Goal: Task Accomplishment & Management: Complete application form

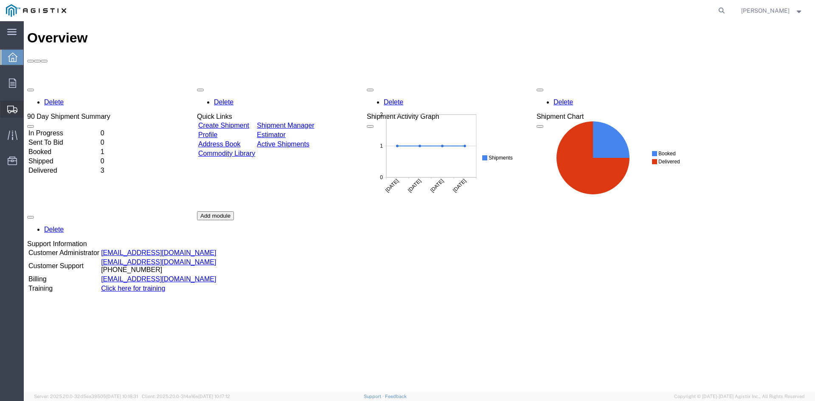
click at [0, 0] on span "Create Shipment" at bounding box center [0, 0] width 0 height 0
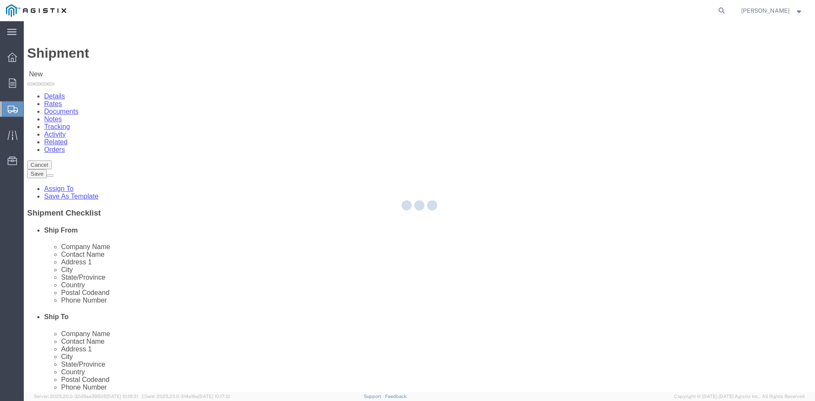
select select
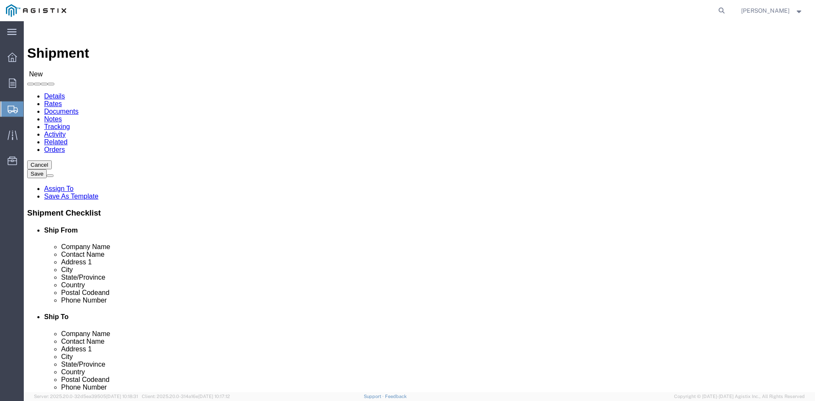
click select "Select PG&E Sensorfield LLC"
select select "9596"
click select "Select PG&E Sensorfield LLC"
select select
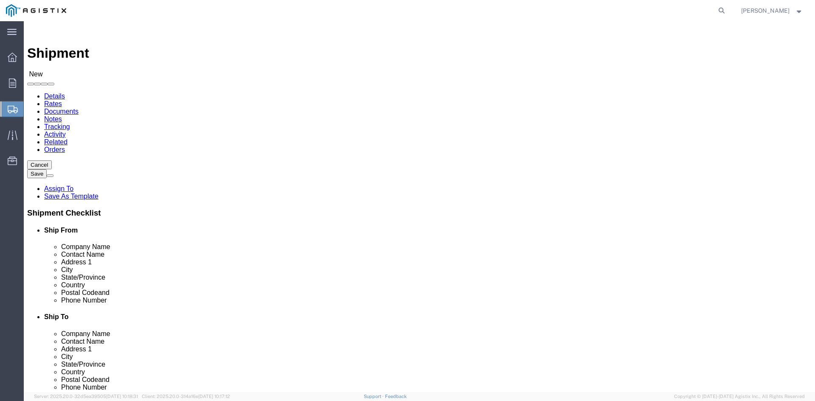
click select "Select"
select select "23082"
click select "Select All Others [GEOGRAPHIC_DATA] [GEOGRAPHIC_DATA] [GEOGRAPHIC_DATA] [GEOGRA…"
type input "s"
type input "v"
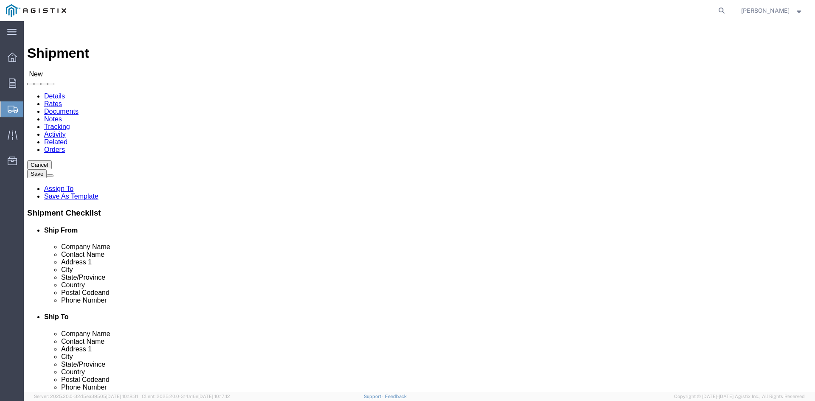
select select "MYPROFILE"
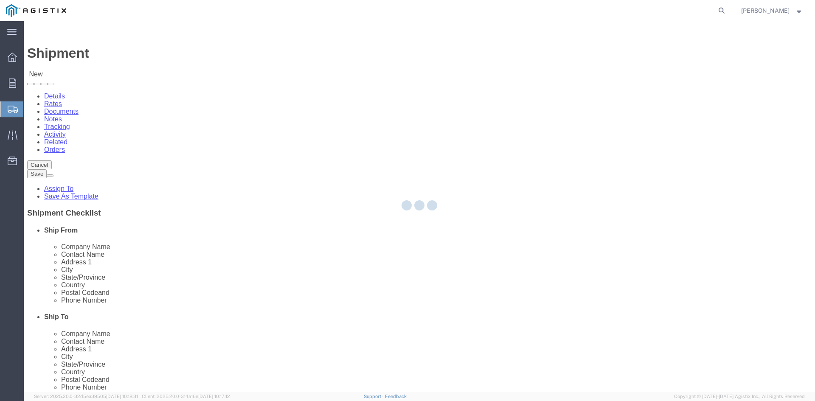
select select "[GEOGRAPHIC_DATA]"
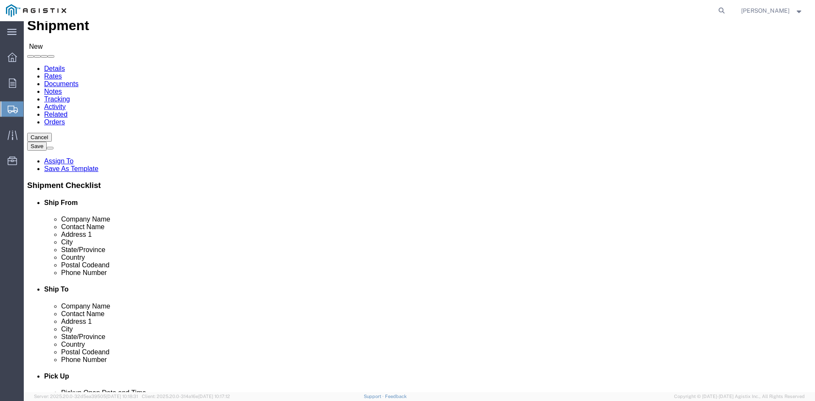
scroll to position [42, 0]
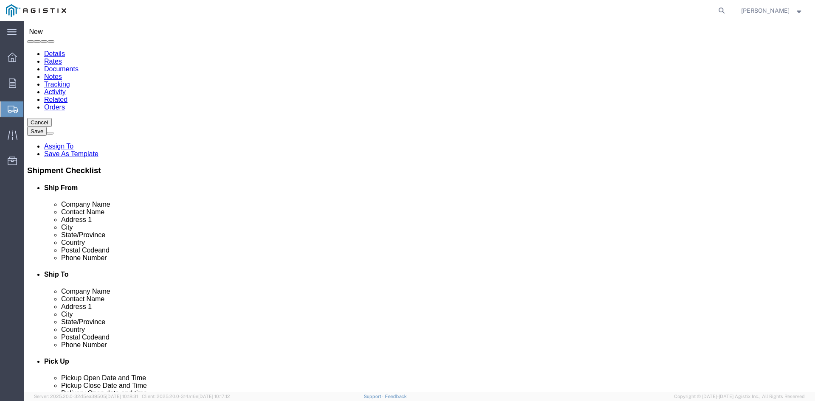
drag, startPoint x: 177, startPoint y: 217, endPoint x: 95, endPoint y: 212, distance: 82.5
click div "Location My Profile Location My Profile Location (OBSOLETE) [GEOGRAPHIC_DATA] S…"
paste input "[STREET_ADDRESS]"
drag, startPoint x: 180, startPoint y: 221, endPoint x: 173, endPoint y: 223, distance: 7.4
click input "[STREET_ADDRESS]"
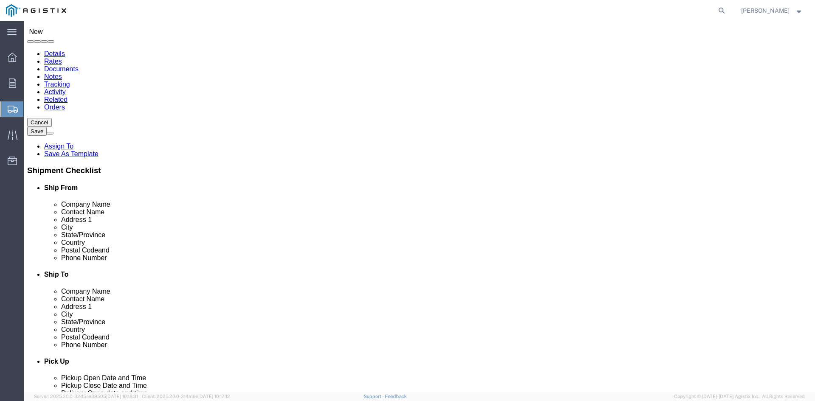
type input "[STREET_ADDRESS]"
select select
drag, startPoint x: 161, startPoint y: 233, endPoint x: 16, endPoint y: 230, distance: 145.1
click div "Address 2"
click input "text"
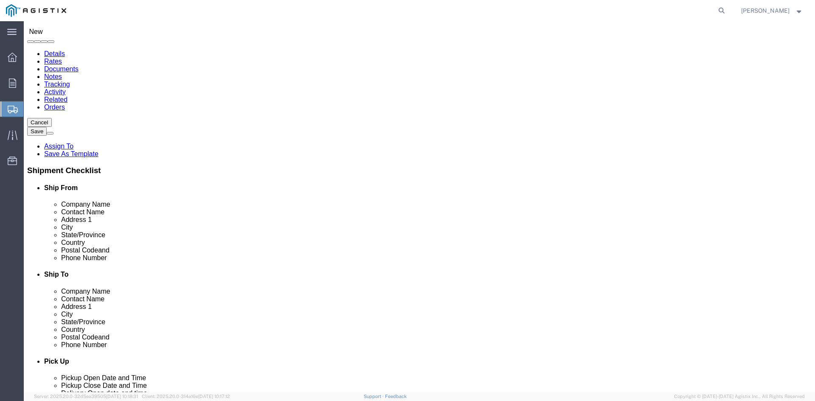
type input "Ste D"
click div "Ship From Location Location My Profile Location (OBSOLETE) [GEOGRAPHIC_DATA] SC…"
drag, startPoint x: 157, startPoint y: 300, endPoint x: 90, endPoint y: 297, distance: 67.1
click div "Postal Code"
paste input "477"
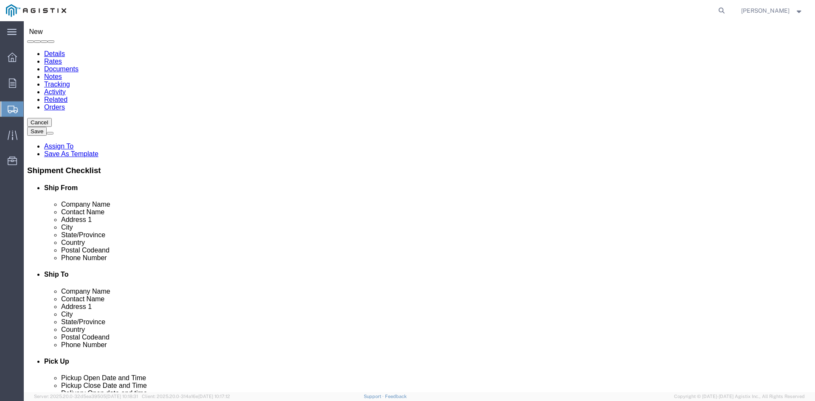
type input "77477"
type input "sta"
drag, startPoint x: 146, startPoint y: 251, endPoint x: 84, endPoint y: 249, distance: 62.8
click div "City"
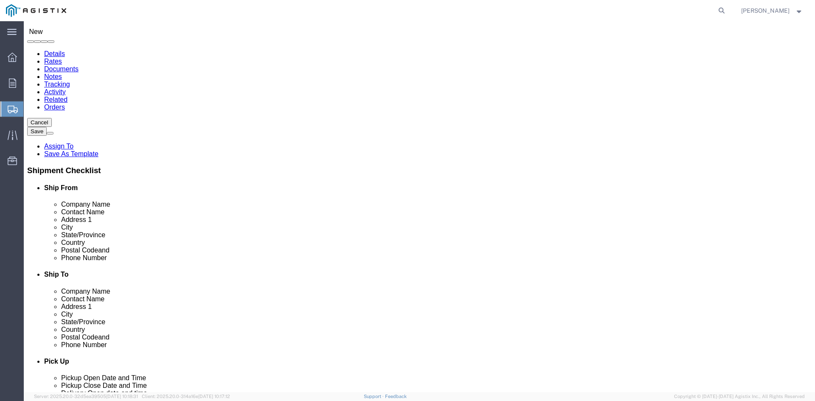
type input "[GEOGRAPHIC_DATA]"
click input "text"
paste input "[PERSON_NAME]"
type input "[PERSON_NAME]"
click p "- Sensorfield - (Operations) [STREET_ADDRESS]"
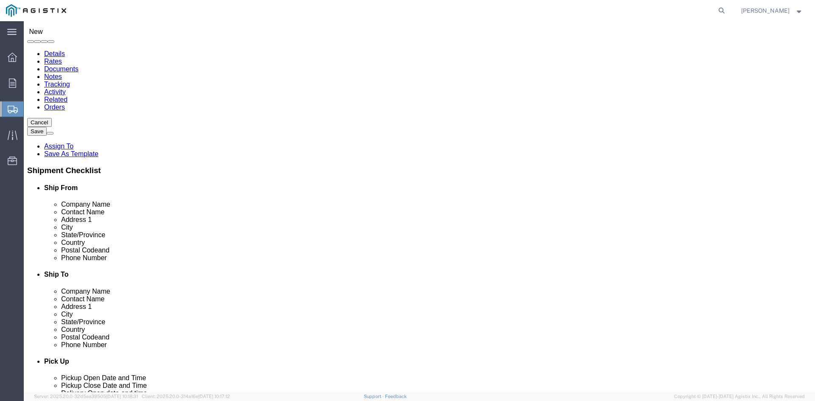
select select "[GEOGRAPHIC_DATA]"
type input "[PERSON_NAME]"
click input "Ste D"
type input "Suite D"
click input "[STREET_ADDRESS]"
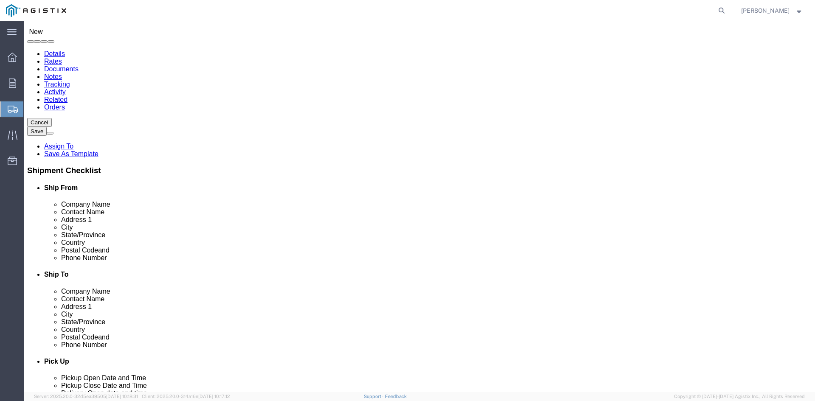
type input "[STREET_ADDRESS]"
click div "Ship From Location Location My Profile Location (OBSOLETE) [GEOGRAPHIC_DATA] SC…"
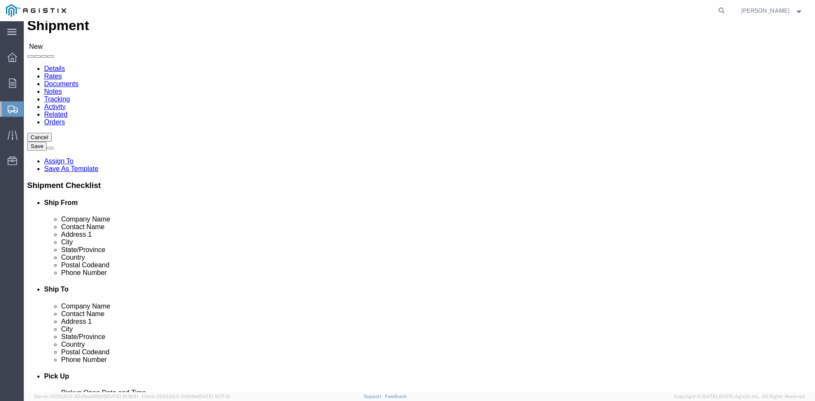
scroll to position [42, 0]
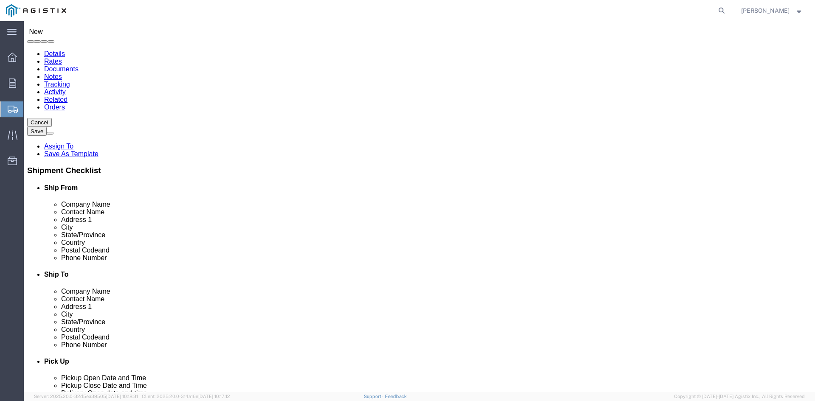
click div "County"
click input "text"
type input "8329293645"
click div "Location My Profile Location (OBSOLETE) [PERSON_NAME] SC - GC TRAILER (OBSOLETE…"
click input "text"
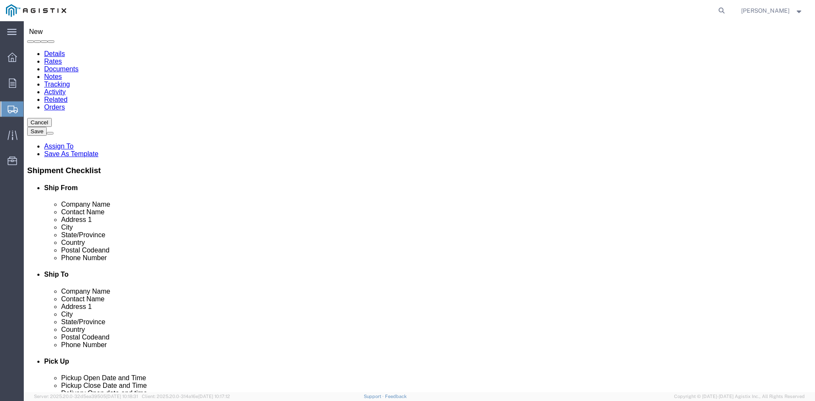
type input "[EMAIL_ADDRESS][DOMAIN_NAME]"
click div "Ship To Location Location My Profile Location (OBSOLETE) [GEOGRAPHIC_DATA] SC -…"
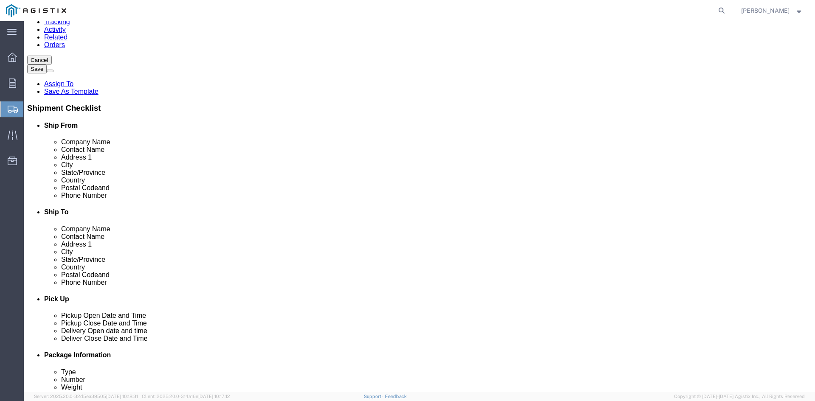
scroll to position [85, 0]
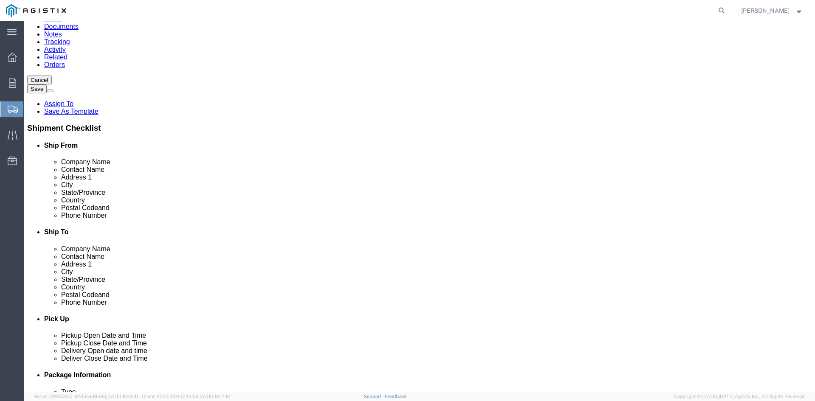
type input "j"
type input "san"
click input "text"
click span
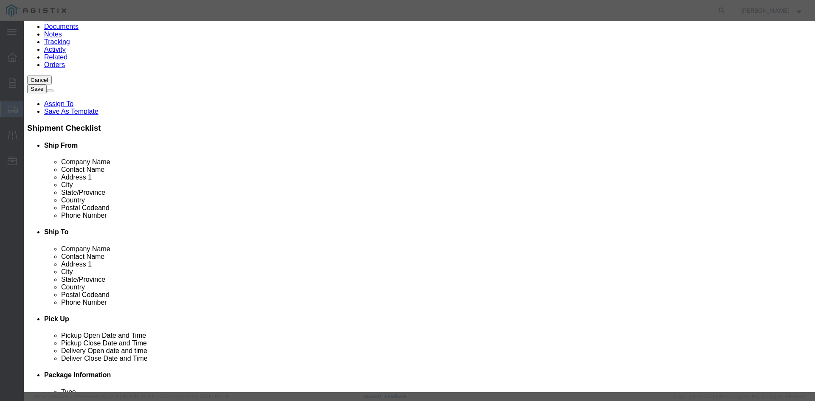
drag, startPoint x: 193, startPoint y: 97, endPoint x: 305, endPoint y: 96, distance: 111.2
click div "From To Company Name Street City State Zip Country Contact Email DPL Status Las…"
drag, startPoint x: 181, startPoint y: 99, endPoint x: 285, endPoint y: 95, distance: 104.0
click div "From To Company Name Street City State Zip Country Contact Email DPL Status Las…"
click input "text"
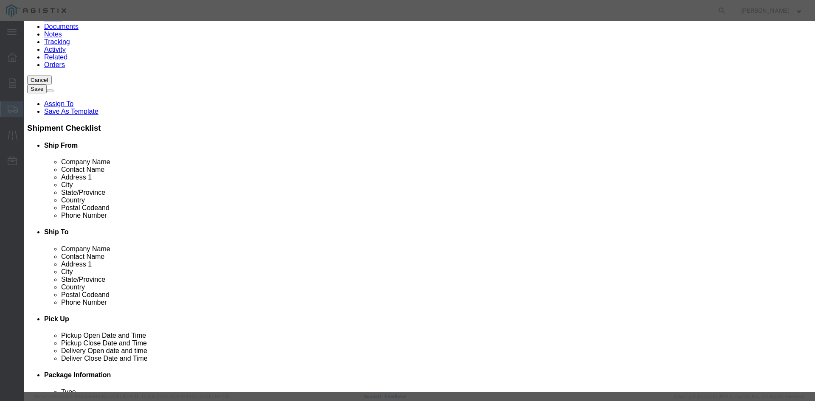
type input "[PERSON_NAME]"
click icon "button"
click td "CA"
click td "[STREET_ADDRESS][PERSON_NAME]"
click td
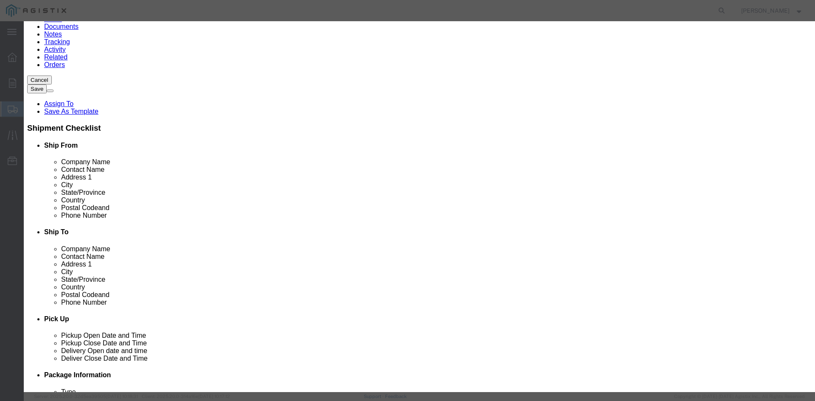
click td "US"
drag, startPoint x: 170, startPoint y: 100, endPoint x: 323, endPoint y: 99, distance: 152.8
click div "From To Company Name Street City State Zip Country Contact Email DPL Status Las…"
drag, startPoint x: 170, startPoint y: 99, endPoint x: 308, endPoint y: 107, distance: 139.0
click div "From To Company Name Street City State Zip Country Contact Email DPL Status Las…"
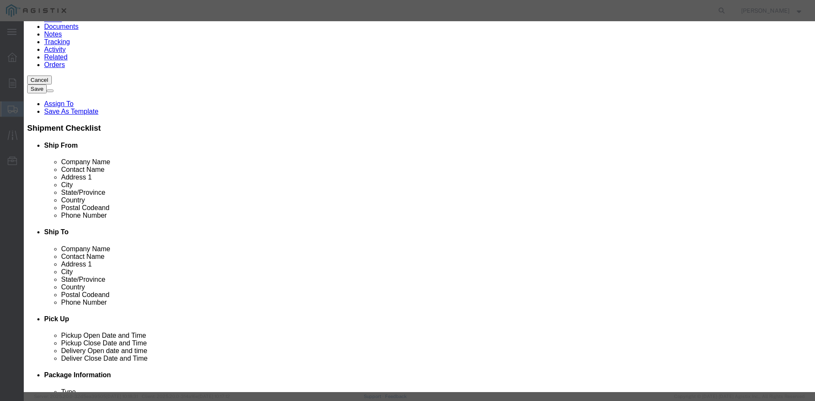
click button "Select"
select select "CA"
click button "Close"
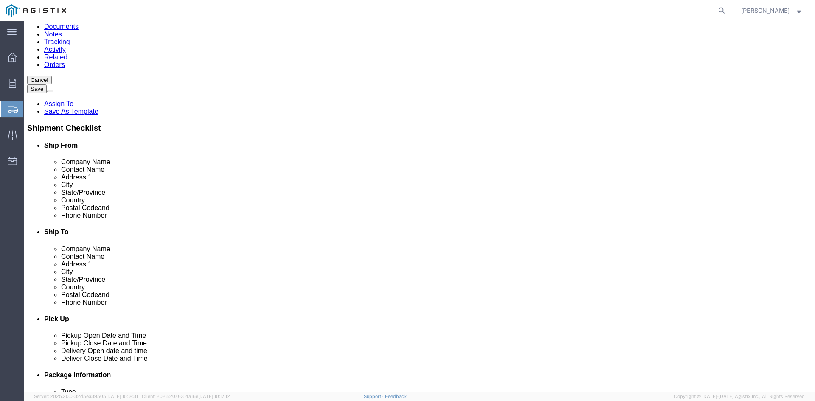
click input "text"
paste input "408.201.4335"
click input "408.201.4335"
click input "408.2014335"
type input "4082014335"
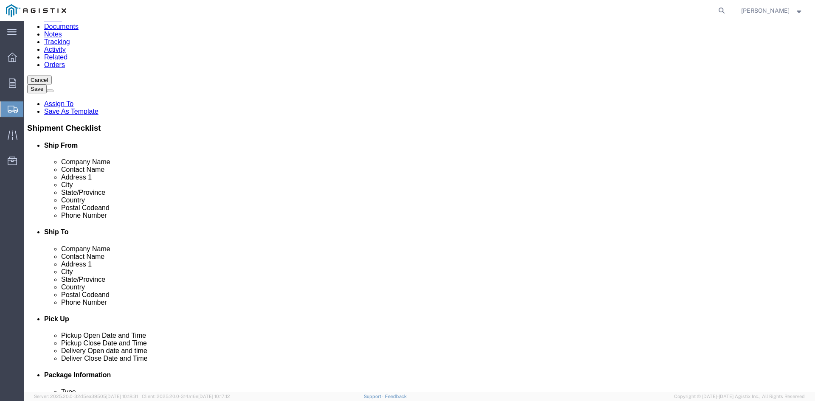
click input "text"
paste input "[PERSON_NAME][EMAIL_ADDRESS][PERSON_NAME][DOMAIN_NAME]"
type input "[PERSON_NAME][EMAIL_ADDRESS][PERSON_NAME][DOMAIN_NAME]"
click div "Ship To Location Location My Profile Location (OBSOLETE) [GEOGRAPHIC_DATA] SC -…"
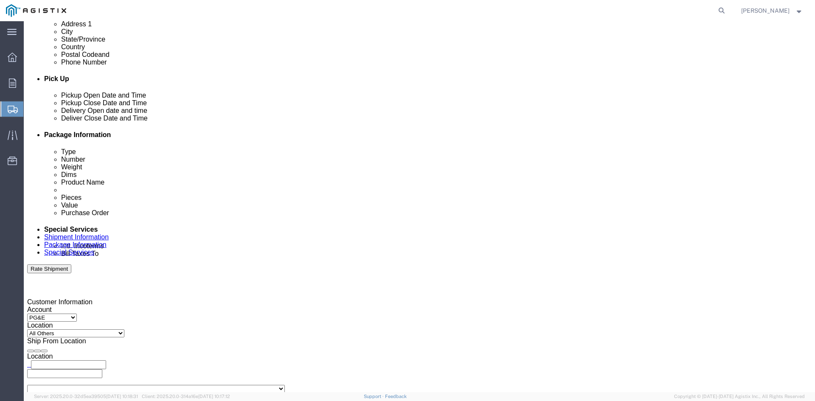
scroll to position [335, 0]
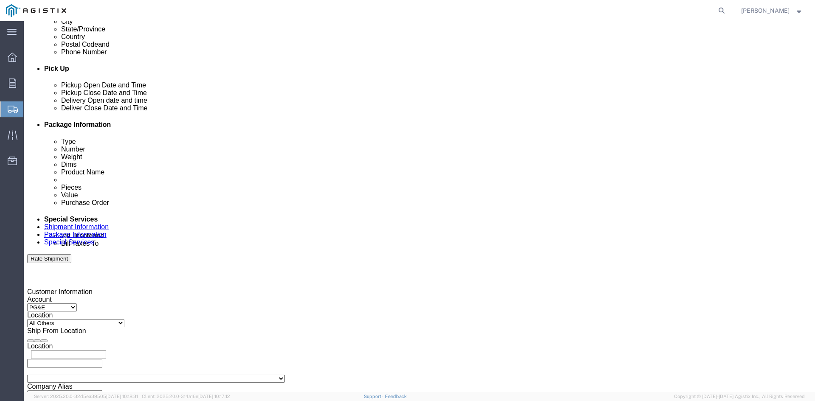
click div
click div "[DATE] 2:00 PM"
type input "11:00 PM"
click button "Apply"
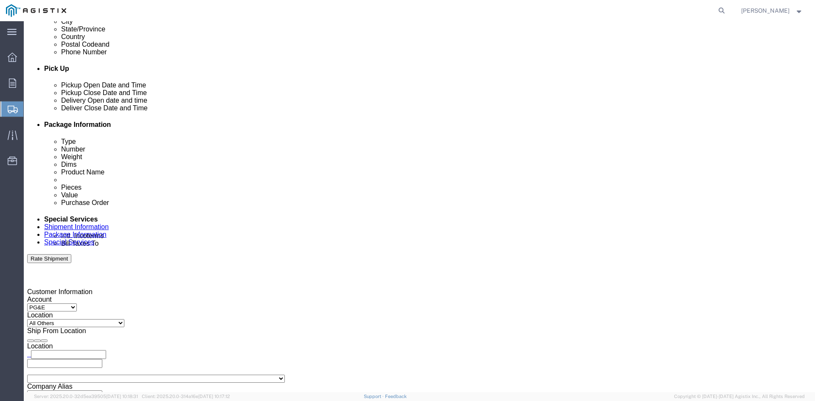
click div
click input "12:00 AM"
click input "4:00 AM"
type input "4:00 PM"
click button "Apply"
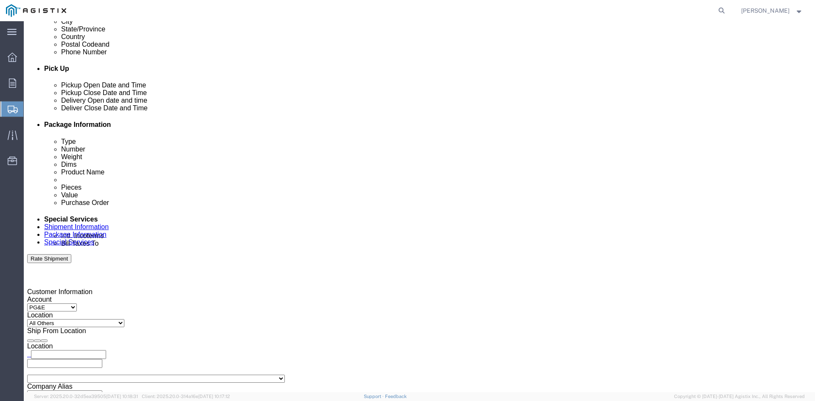
click div "[DATE] 12:00 AM"
click div "[DATE] 11:00 PM"
click input "11:00 PM"
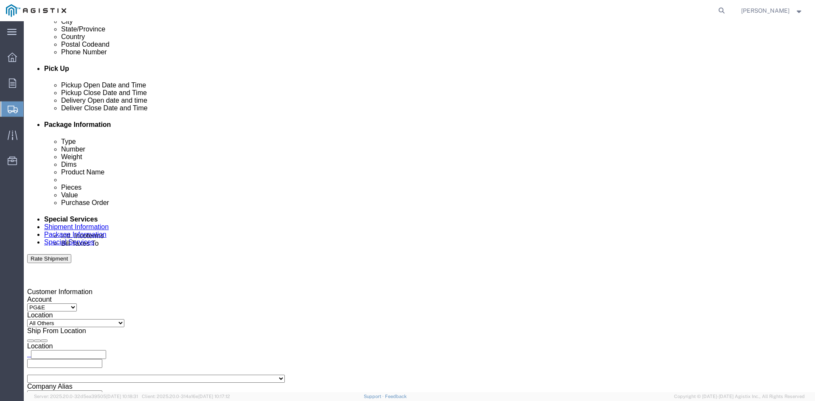
type input "11:00 AM"
click button "Apply"
click div "[DATE] 12:00 AM"
click div "Pickup Date: Pickup Start Date Pickup Start Time Pickup Open Date and Time [DAT…"
click icon
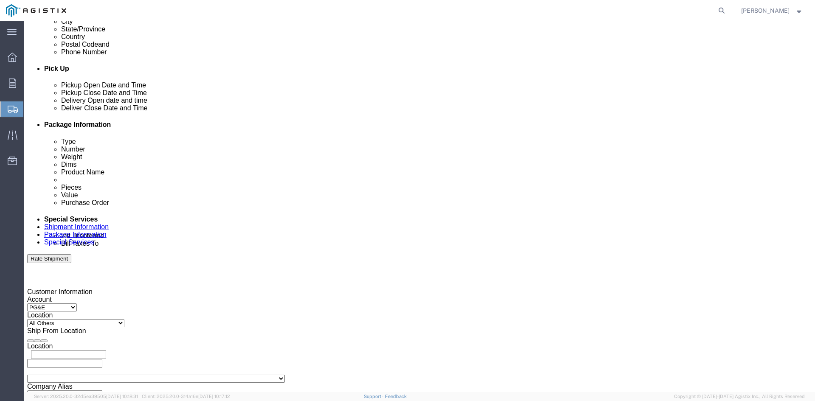
click icon
click div "[DATE] 12:00 PM"
drag, startPoint x: 55, startPoint y: 327, endPoint x: 64, endPoint y: 336, distance: 13.2
click input "12:00 PM"
click input "11:00 PM"
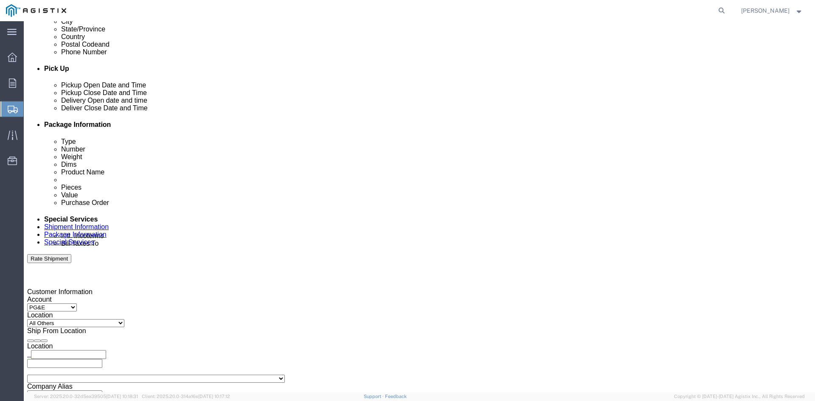
type input "11:00 AM"
click button "Apply"
click div "[DATE] 12:00 PM"
type input "4:00 PM"
click button "Apply"
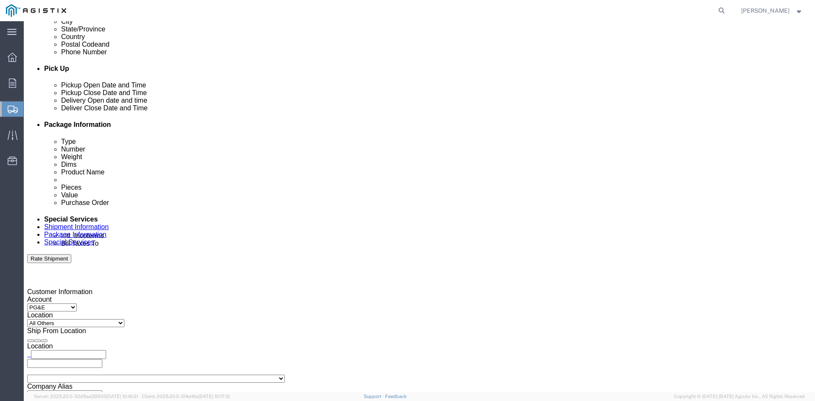
click div
click button "Apply"
click div
click button "Apply"
click div "[DATE] 5:00 PM"
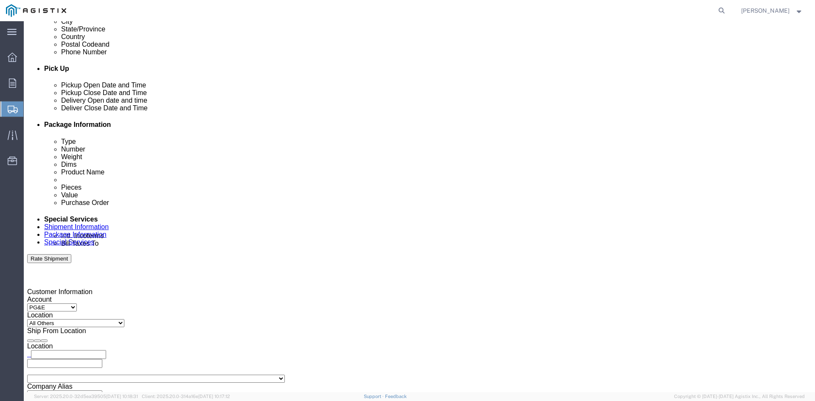
click div "[DATE] 5:00 PM"
click div "[DATE] 6:00 PM"
click div "References Add reference"
click div "[DATE] 5:00 PM"
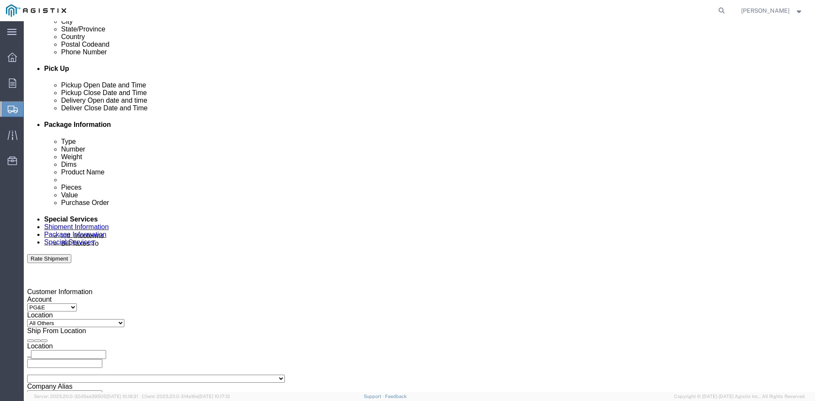
type input "1:00 PM"
click div "[DATE] 6:00 PM"
type input "5:00 PM"
click button "Apply"
click div "[DATE] 5:00 PM"
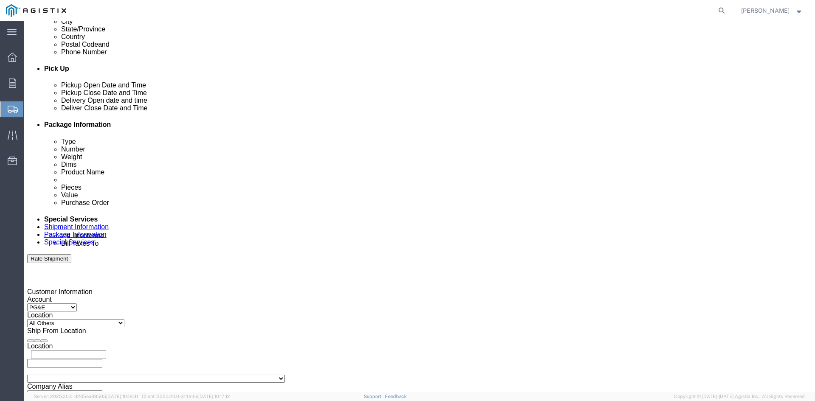
click button "Apply"
click div "Pickup Date: Pickup Start Date Pickup Start Time Pickup Open Date and Time [DAT…"
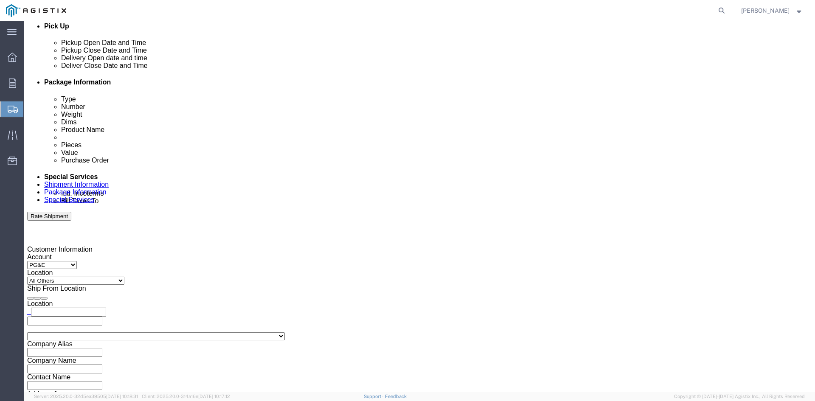
scroll to position [420, 0]
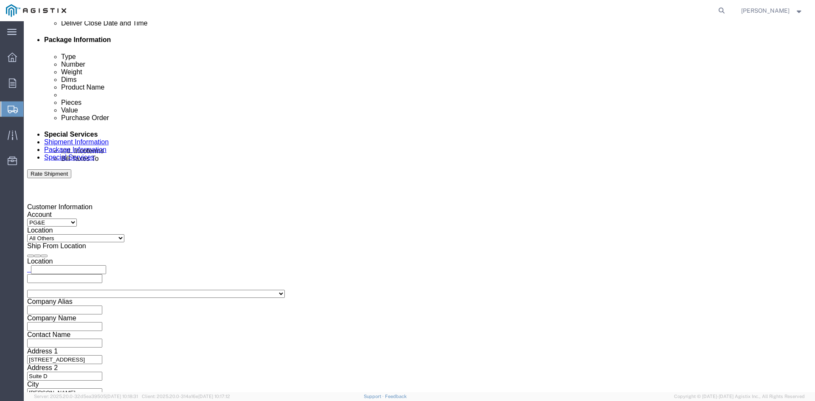
click select "Select Account Type Activity ID Airline Appointment Number ASN Batch Request # …"
click div "Customer Information Account Select PG&E Sensorfield LLC Location Select All Ot…"
click select "Select Air Less than Truckload Multi-Leg Ocean Freight Rail Small Parcel Truckl…"
select select "LTL"
click select "Select Air Less than Truckload Multi-Leg Ocean Freight Rail Small Parcel Truckl…"
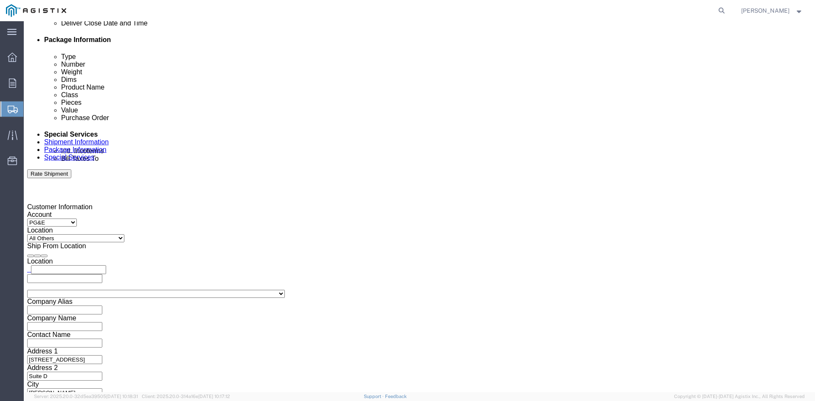
click select "Select Straight Truck"
select select "STTR"
click select "Select Straight Truck"
click input "text"
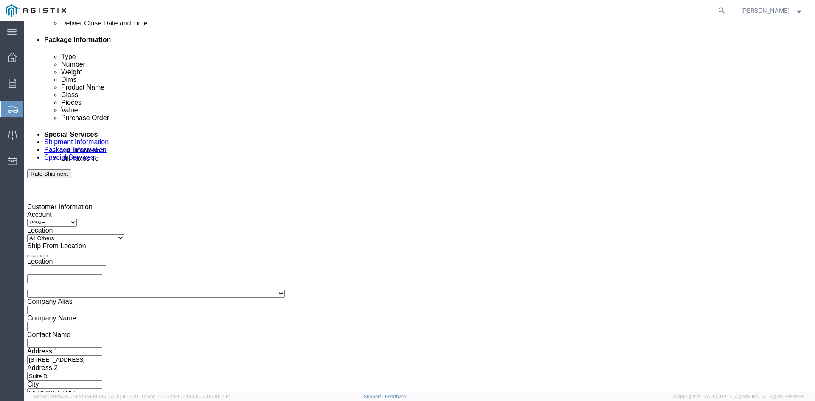
click div
click input "text"
click h3 "Leg 1"
click input "text"
click td "10"
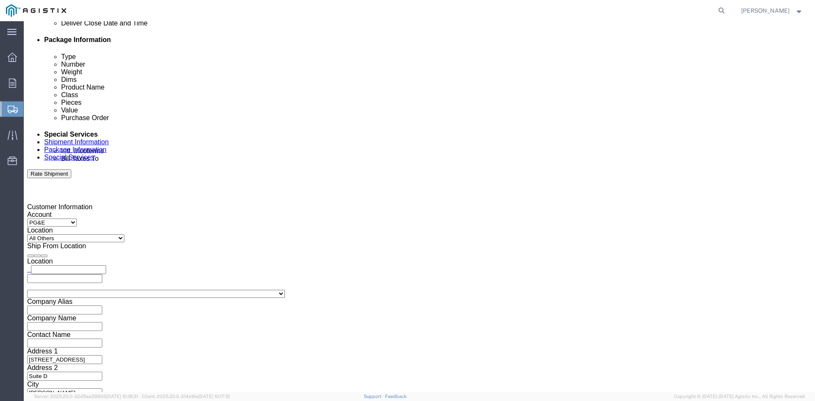
click input "text"
click td "15"
click input "text"
type input "1:00 PM"
click input "text"
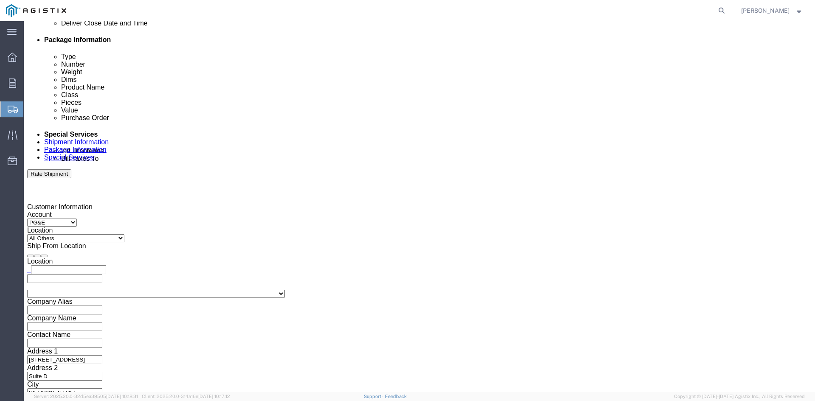
type input "5:"
click div "[DATE] 5:00 PM"
type input "4:00 PM"
click button "Apply"
click input "5:"
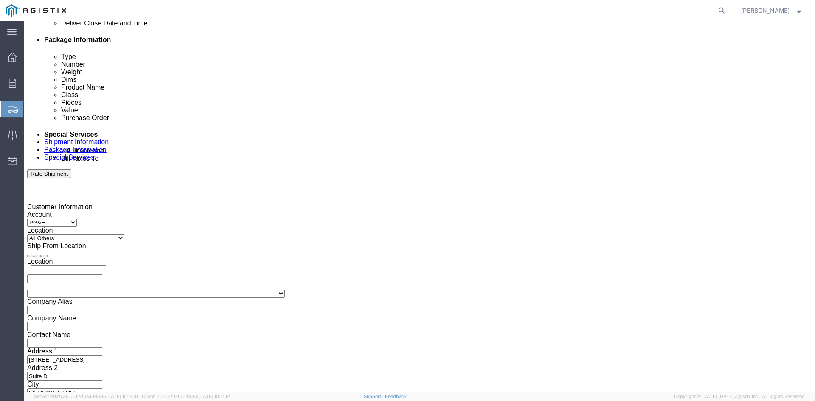
click h3 "Leg 1"
click input "4:00 AM"
type input "4:00 PM"
click div "Previous Continue"
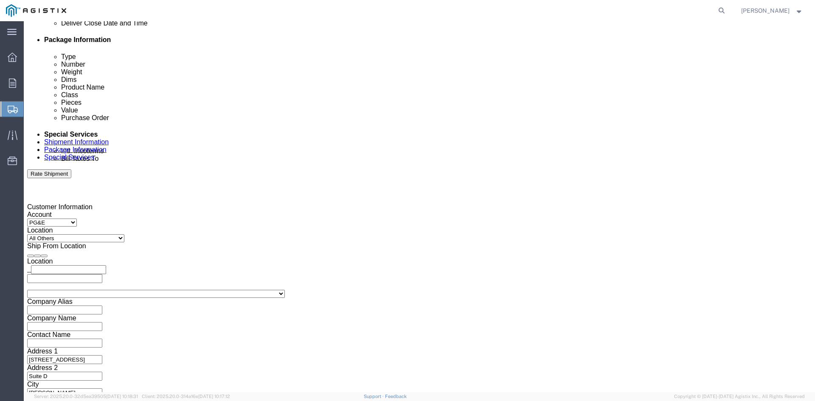
click button "Continue"
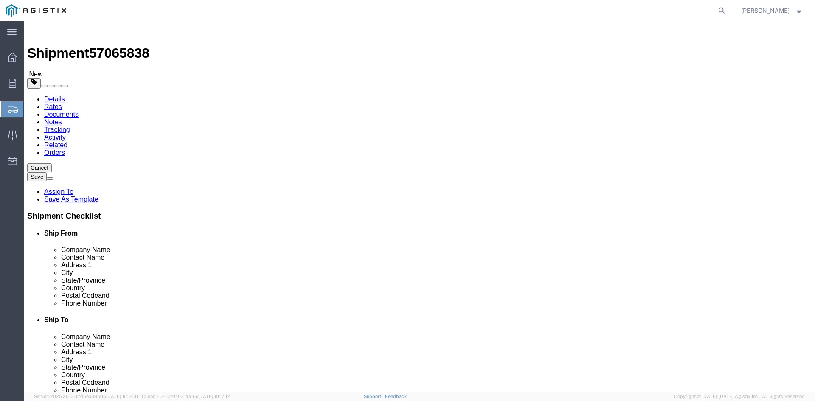
click select "Select Bulk Bundle(s) Cardboard Box(es) Carton(s) Crate(s) Drum(s) (Fiberboard)…"
select select "PSNS"
click select "Select Bulk Bundle(s) Cardboard Box(es) Carton(s) Crate(s) Drum(s) (Fiberboard)…"
click input "text"
type input "18"
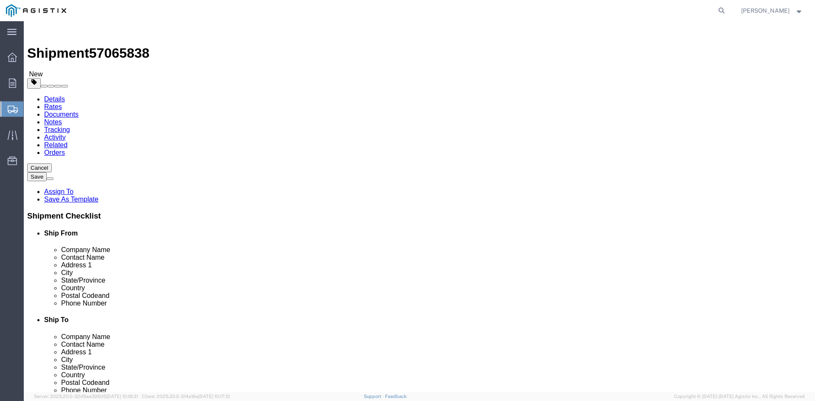
click input "1"
click input "text"
click input "1"
click input "text"
click input "0.00"
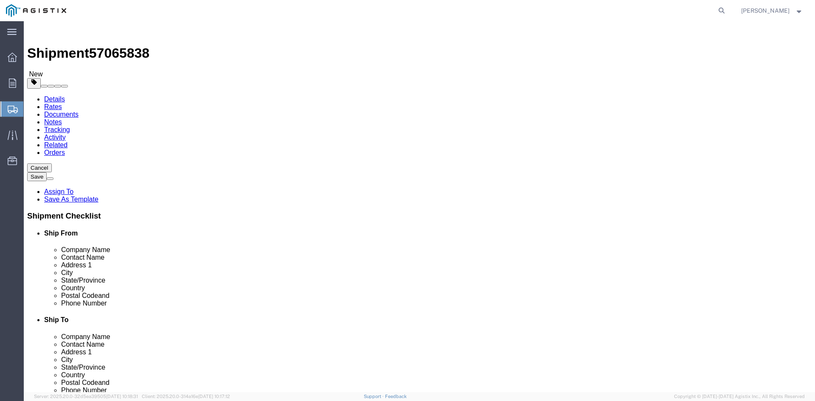
click input "text"
type input "39"
click input "text"
type input "47"
click input "text"
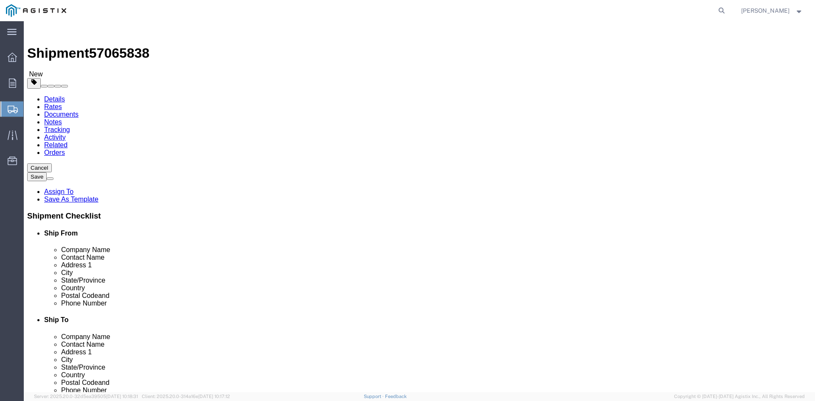
type input "43"
click input "0.00"
drag, startPoint x: 140, startPoint y: 213, endPoint x: 66, endPoint y: 206, distance: 74.6
click div "Package Type Select Bulk Bundle(s) Cardboard Box(es) Carton(s) Crate(s) Drum(s)…"
type input "620"
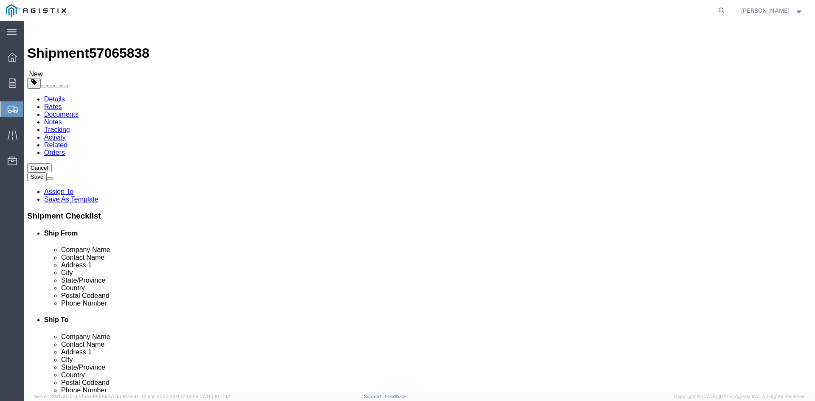
click div "1 x Pallet(s) Standard (Not Stackable) Package Type Select Bulk Bundle(s) Cardb…"
drag, startPoint x: 251, startPoint y: 260, endPoint x: 283, endPoint y: 261, distance: 32.7
click div "1 x Pallet(s) Standard (Not Stackable) Package Type Select Bulk Bundle(s) Cardb…"
click link "Add Content"
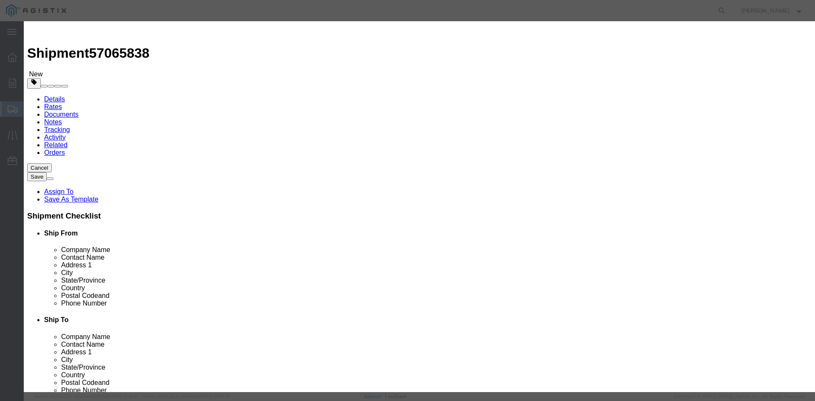
click div "Commodity library"
click div "Product Name Pieces 0 Select Bag Barrels 100Board Feet Bottle Box Blister Pack …"
click input "text"
paste input "Battery Powered Transmitter - Domestic - Version 2"
type input "Battery Powered Transmitter - Domestic - Version 2"
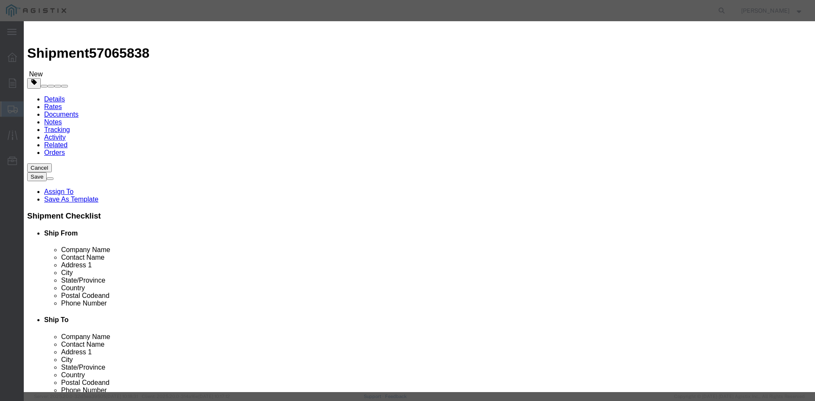
drag, startPoint x: 266, startPoint y: 81, endPoint x: 235, endPoint y: 84, distance: 31.2
click div "Pieces 0 Select Bag Barrels 100Board Feet Bottle Box Blister Pack Carats Can Ca…"
type input "1"
type input "300"
click input "text"
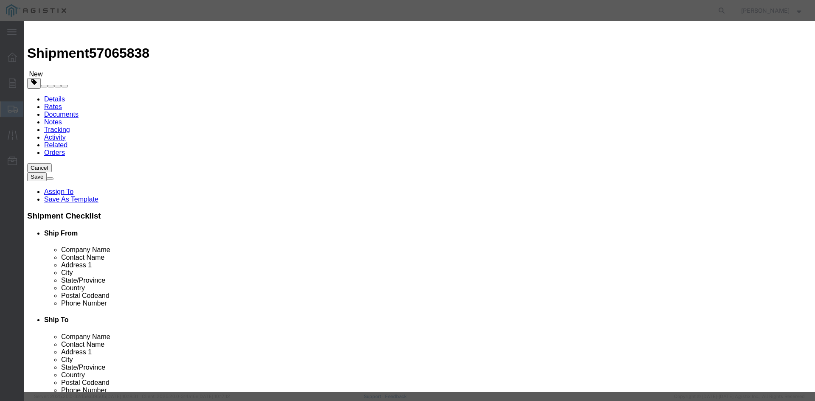
click input "text"
click select "Select ADP AED AFN ALL AMD AOA ARS ATS AUD AWG AZN BAM BBD BDT BGL BGN BHD BIF …"
click select "Select 50 55 60 65 70 85 92.5 100 125 175 250 300 400"
select select "55"
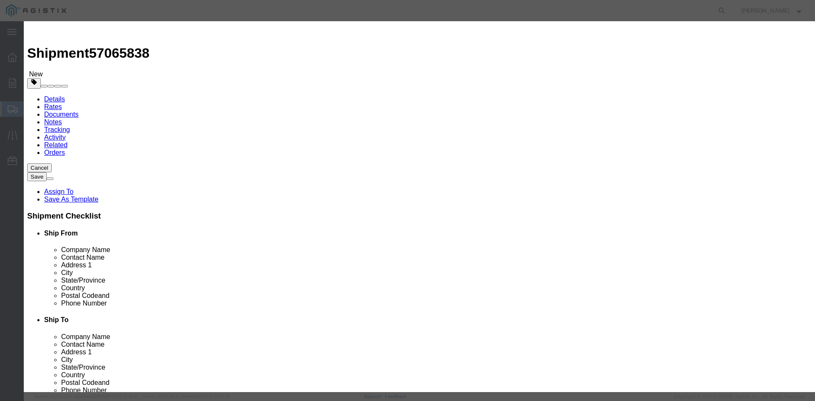
click select "Select 50 55 60 65 70 85 92.5 100 125 175 250 300 400"
click button "Save & Close"
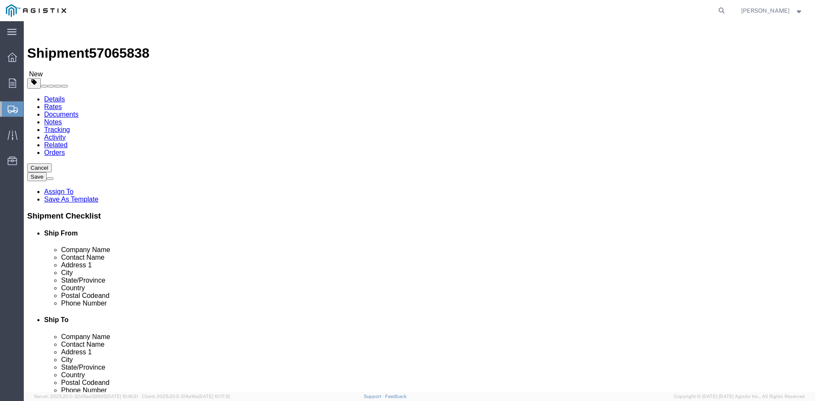
click div "Package Info Total shipment is made up of 1 packages containing 300 pieces weig…"
click dd
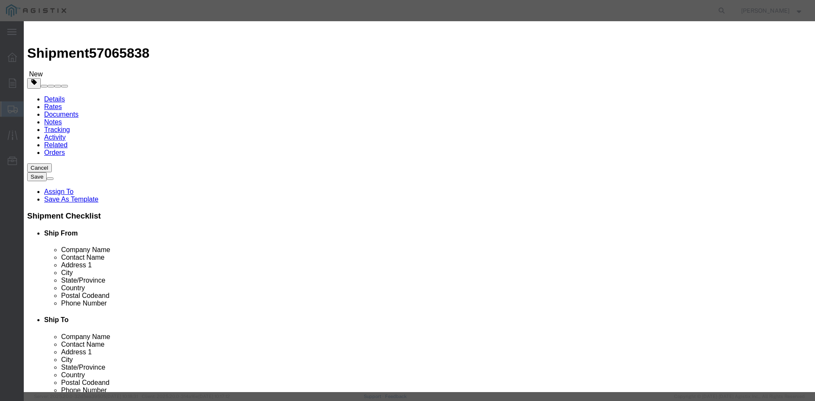
click input "text"
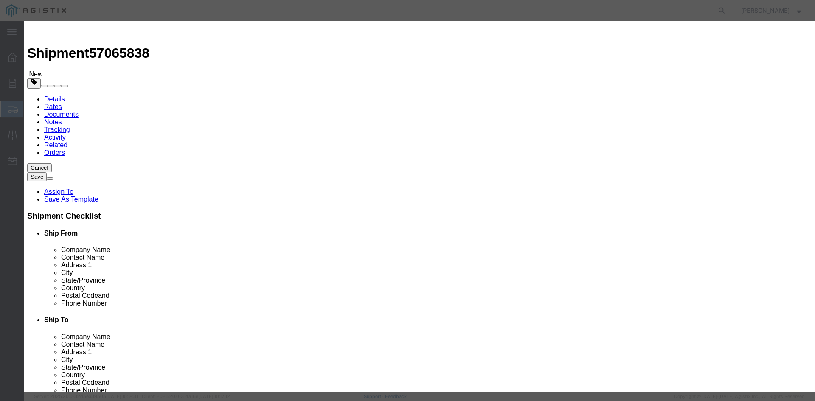
click div "Commodity library Product Name Battery Powered Transmitter - Domestic - Version…"
click button "Save & Add Another"
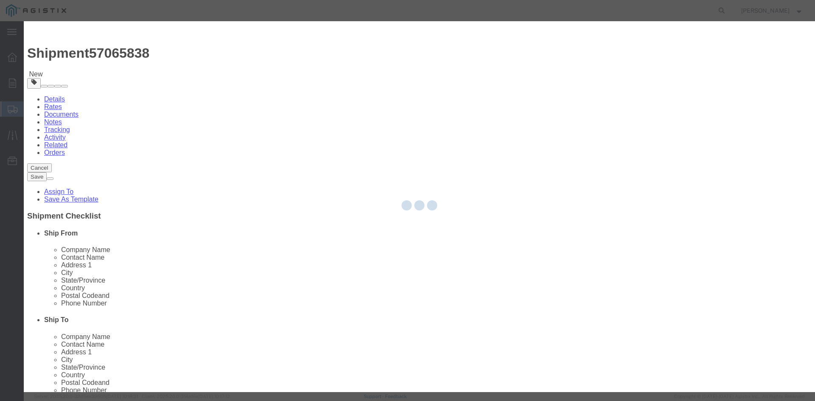
select select "EA"
select select
select select "USD"
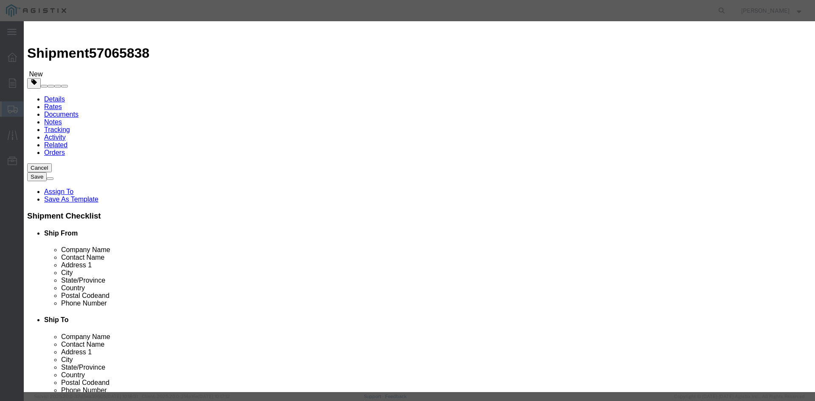
click div
click input "text"
paste input "Temperature M12 - 6ft - Fiberglass"
type input "Temperature M12 - 6ft - Fiberglass"
click input "text"
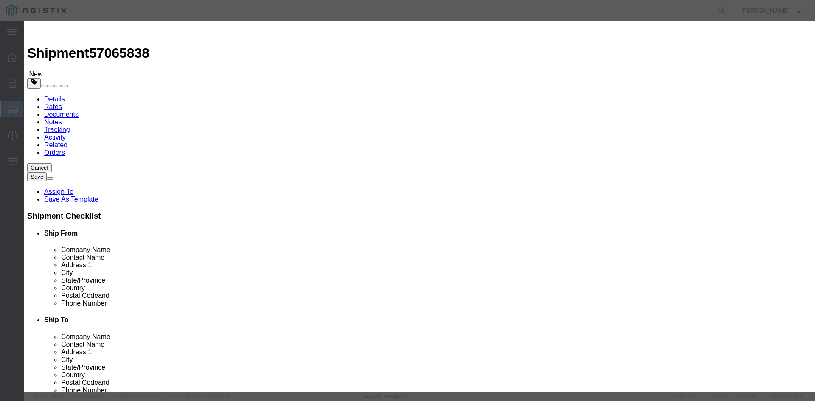
type input "300"
click input "text"
paste input "45000"
type input "45000"
click div "Product Name Temperature M12 - 6ft - Fiberglass Pieces 300 Select Bag Barrels 1…"
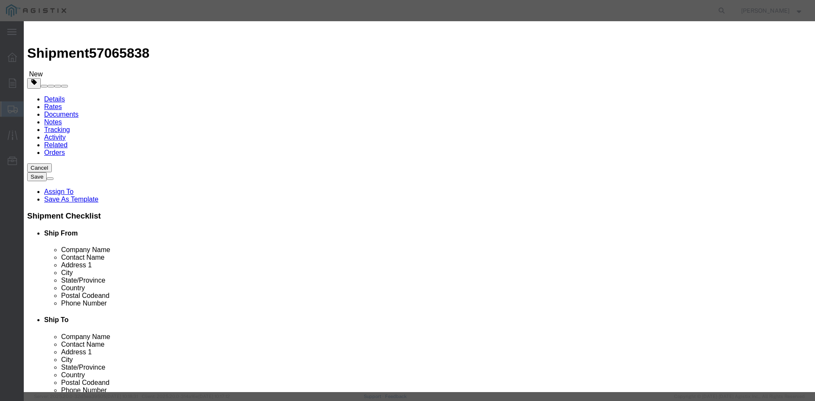
click select "Select 50 55 60 65 70 85 92.5 100 125 175 250 300 400"
select select "55"
click select "Select 50 55 60 65 70 85 92.5 100 125 175 250 300 400"
click button "Save & Add Another"
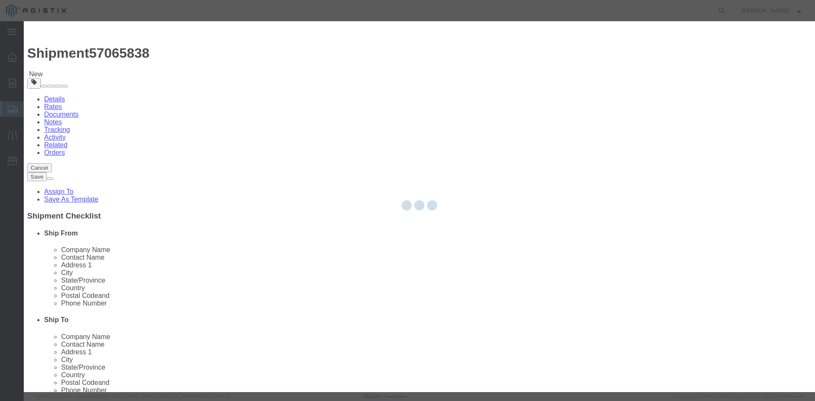
select select "EA"
select select
select select "USD"
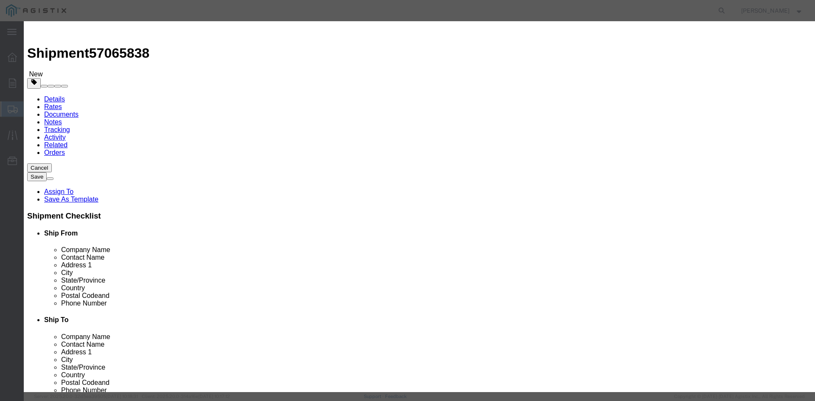
click input "text"
type input "Metal Hnagers"
click input "text"
type input "300"
click input "text"
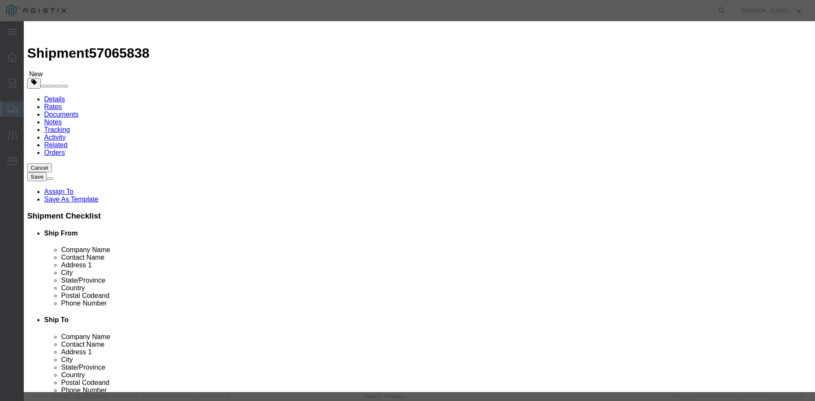
type input "300"
click label "GL Reference"
click button "Save & Add Another"
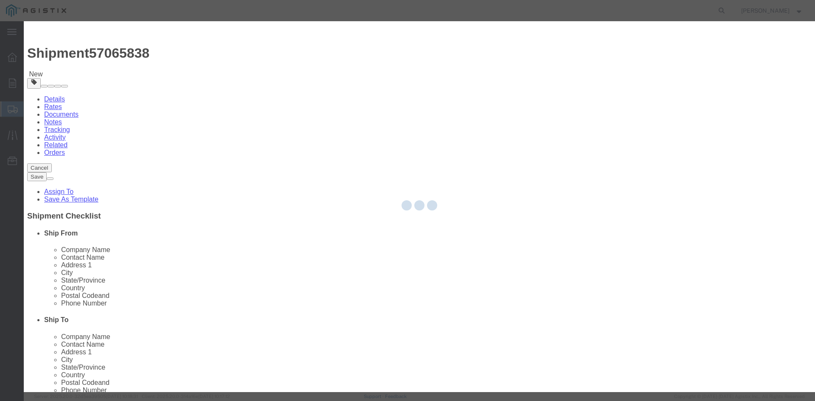
select select "EA"
select select "USD"
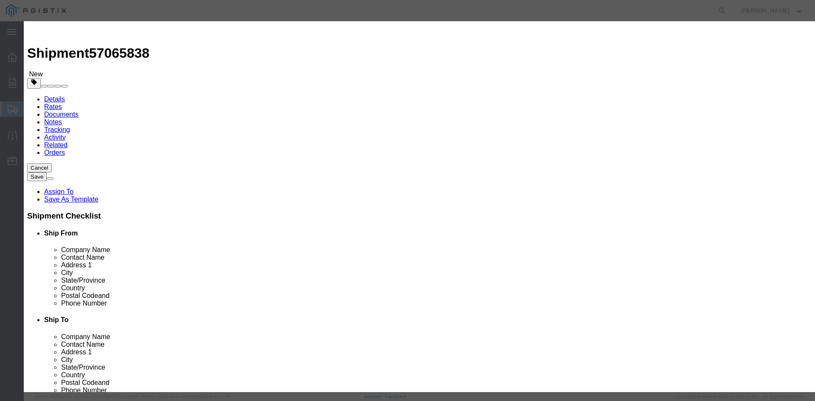
click icon "button"
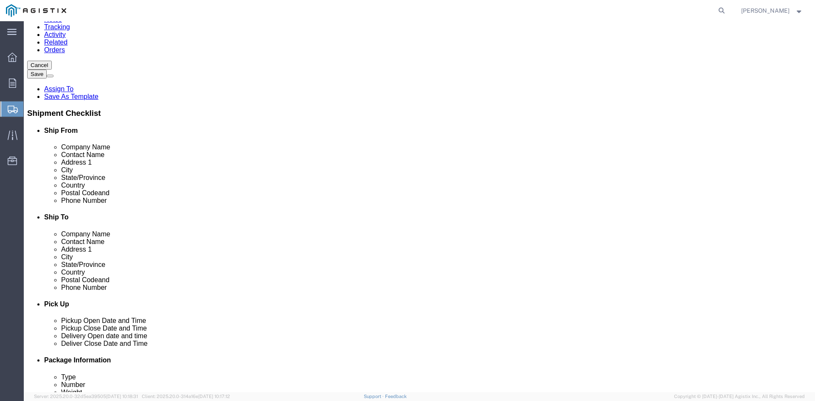
scroll to position [90, 0]
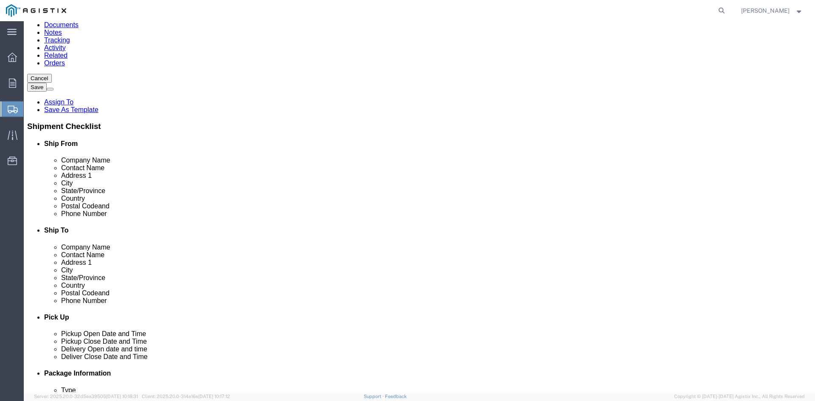
click dd
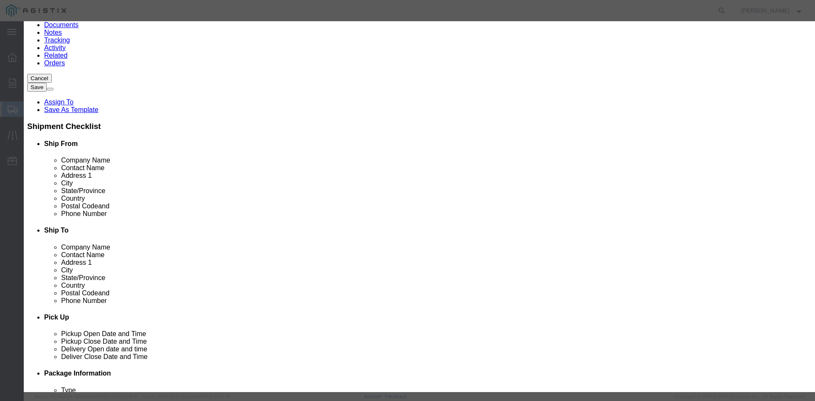
click input "text"
paste input "375000"
type input "375000"
click div "Product Name Battery Powered Transmitter - Domestic - Version 2 Pieces 300.00 S…"
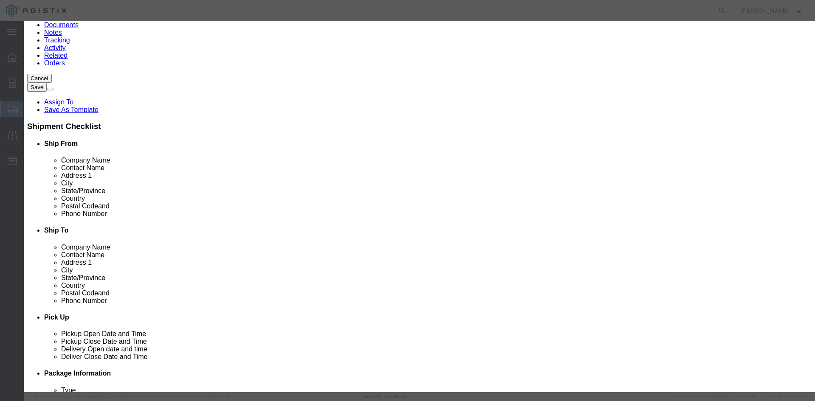
click button "Save & Close"
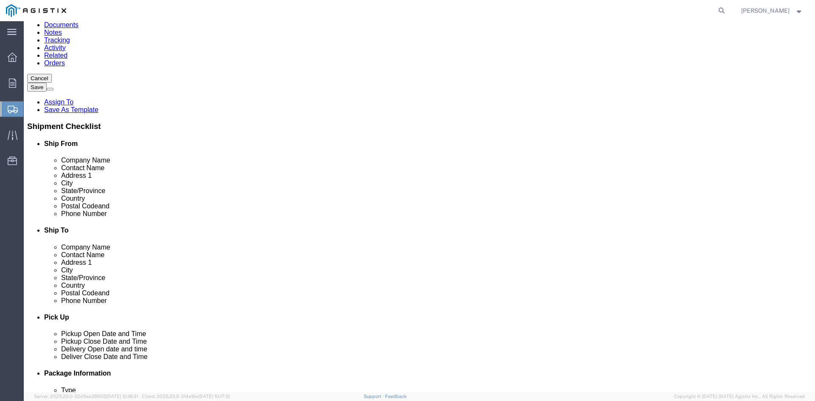
click dd "300.00 Each"
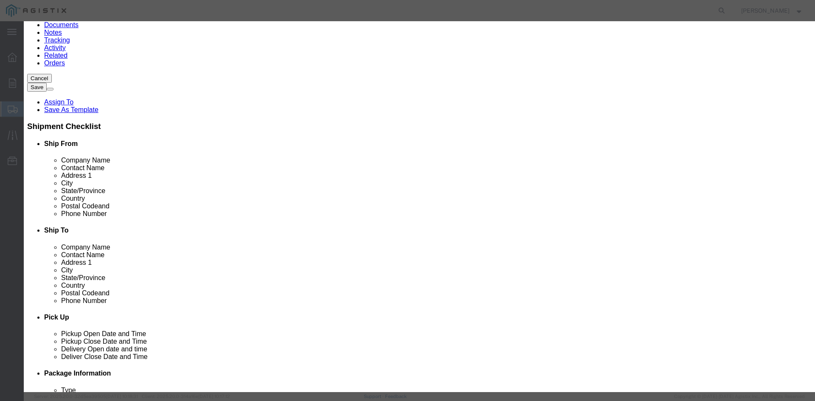
click button
drag, startPoint x: 297, startPoint y: 135, endPoint x: 273, endPoint y: 114, distance: 31.9
click select "Select 50 55 60 65 70 85 92.5 100 125 175 250 300 400"
select select "55"
click select "Select 50 55 60 65 70 85 92.5 100 125 175 250 300 400"
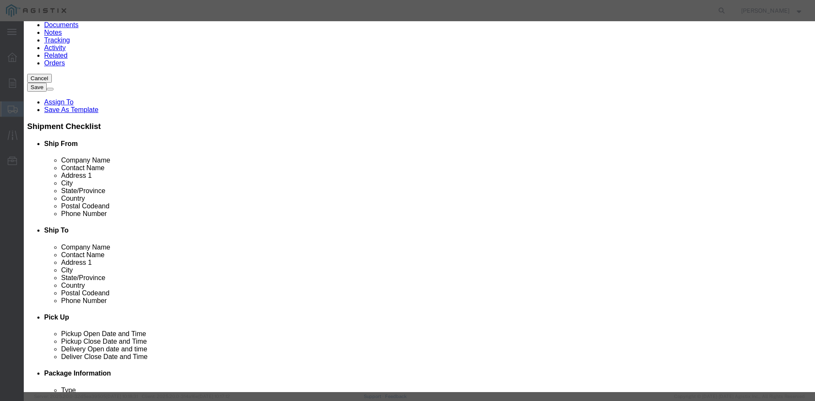
click button "Save & Close"
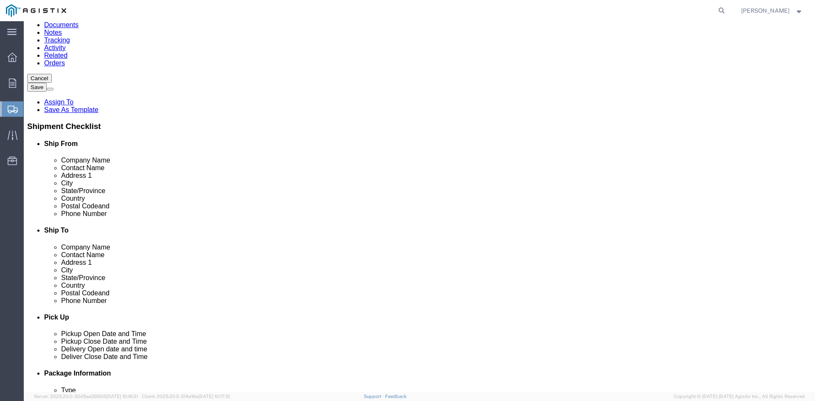
click dd "300.00 USD"
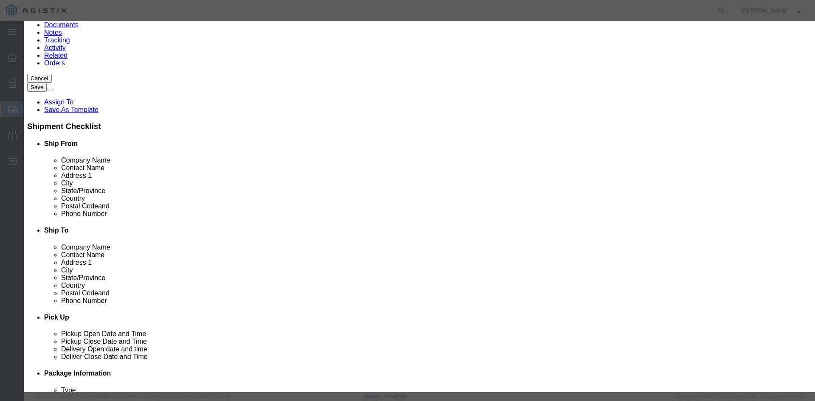
drag, startPoint x: 294, startPoint y: 64, endPoint x: 270, endPoint y: 67, distance: 24.4
click input "Metal Hnagers"
type input "Metal Hangers"
click button "Save & Close"
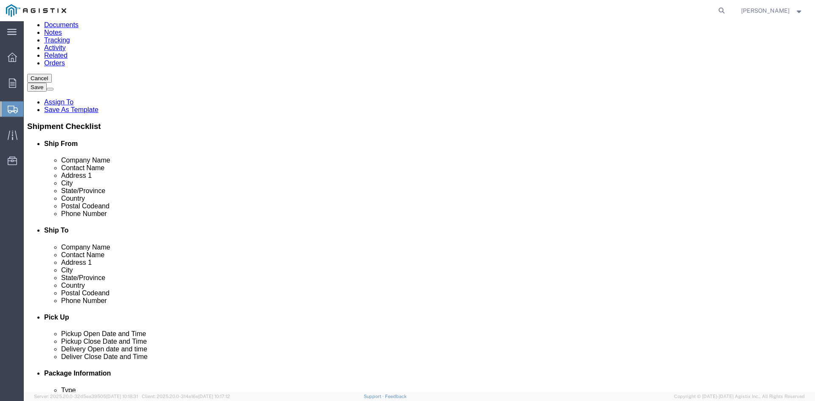
click dd "375000.00 USD"
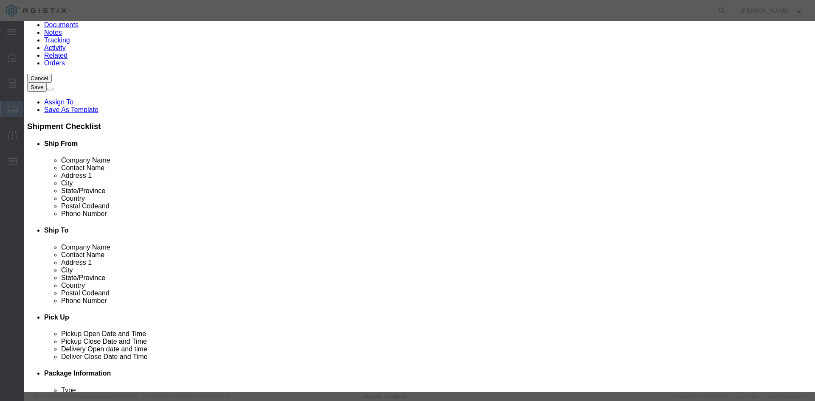
click textarea
type textarea "Do Not Stack"
click textarea "Do Not Stack"
click input "text"
paste input "SF-TR-BAT-LiAA-V2-Cellular-[GEOGRAPHIC_DATA]-RFM12"
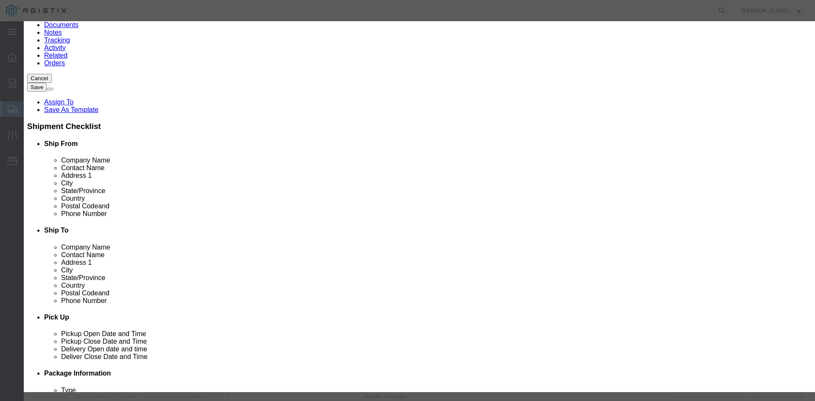
type input "SF-TR-BAT-LiAA-V2-Cellular-[GEOGRAPHIC_DATA]-RFM12"
click div "Commodity library Product Name Battery Powered Transmitter - Domestic - Version…"
click button "Save & Close"
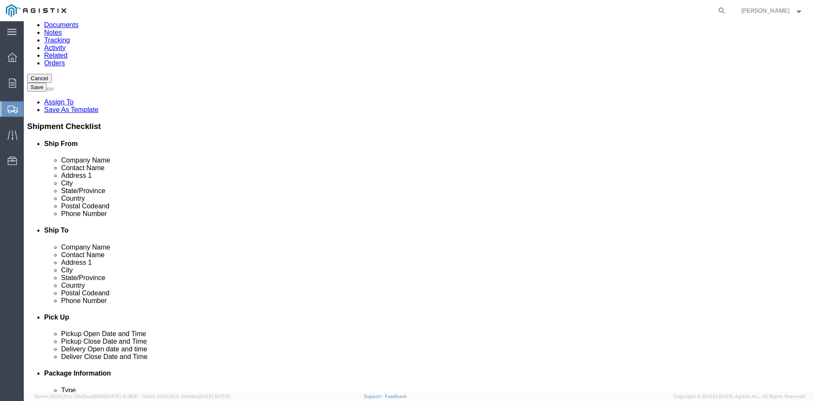
click dd "45000.00 USD"
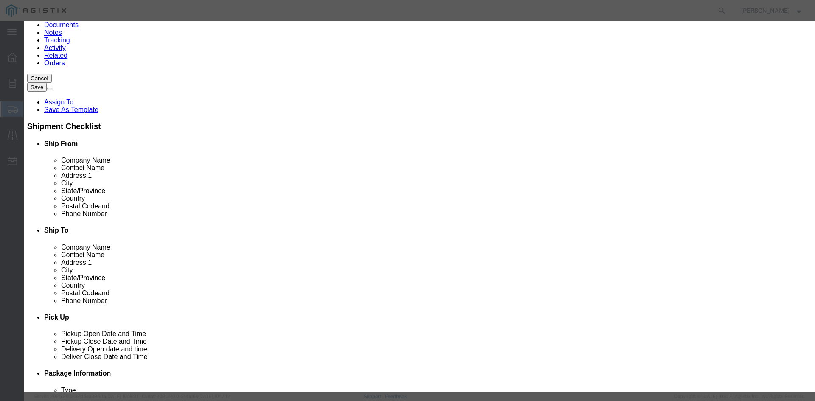
click input "text"
paste input "S1-Temp-M12-Sensorfield-6-FG"
type input "S1-Temp-M12-Sensorfield-6-FG"
click button "Save & Close"
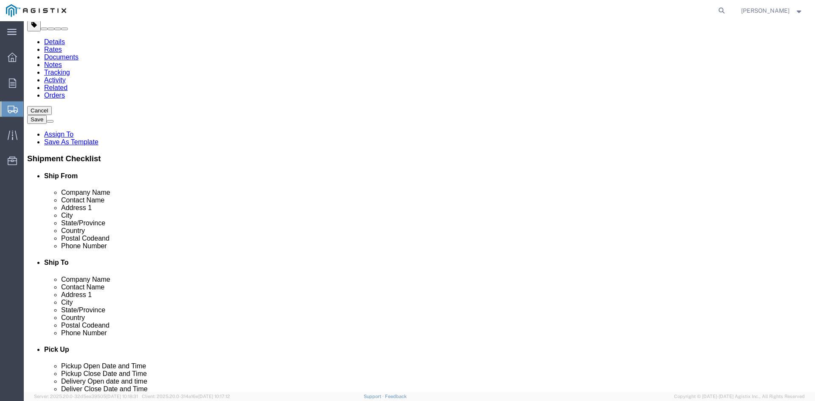
scroll to position [42, 0]
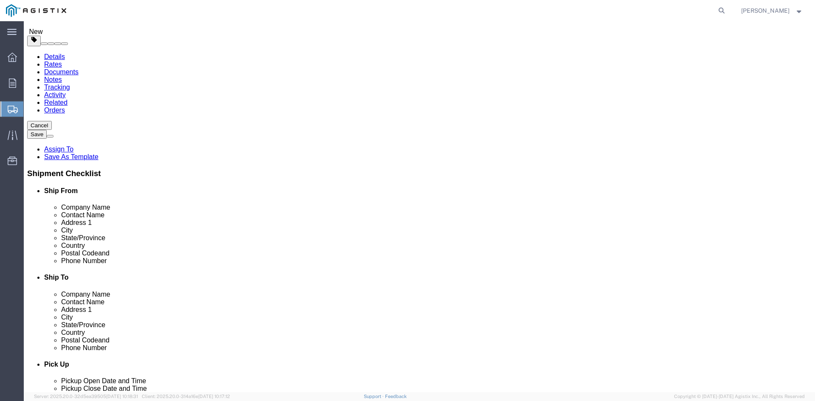
click button "Rate Shipment"
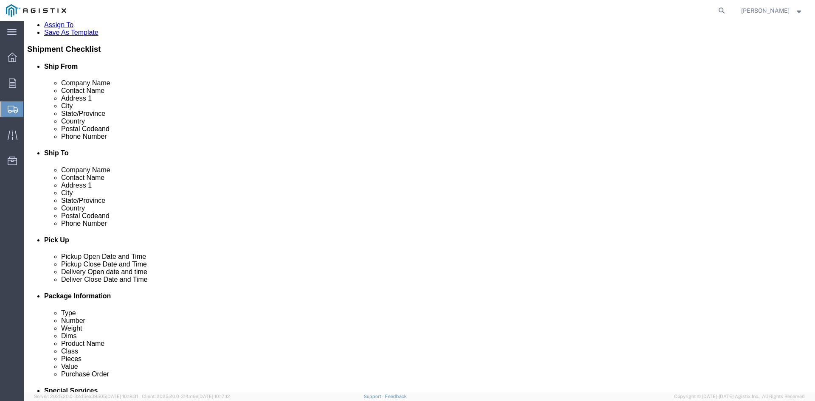
scroll to position [168, 0]
click icon
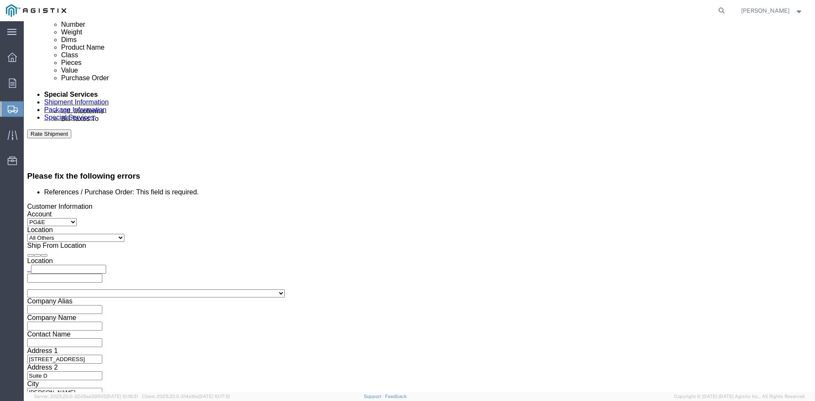
click select "Select Account Type Activity ID Airline Appointment Number ASN Batch Request # …"
click div "References Add reference"
click input "References / Purchase Order: This field is required."
click select "Select Account Type Activity ID Airline Appointment Number ASN Batch Request # …"
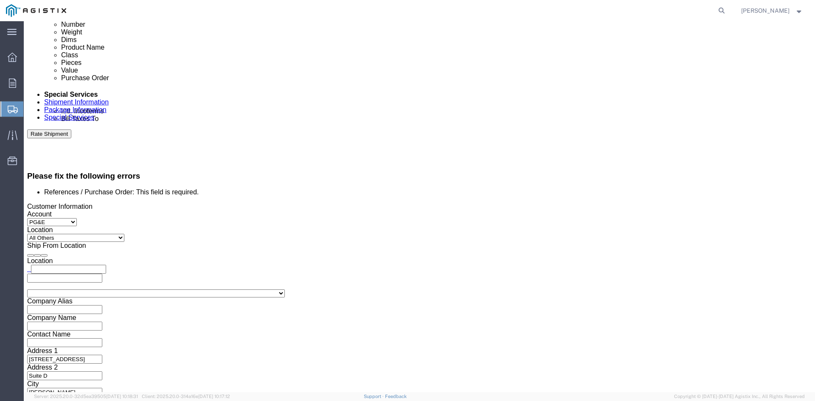
click div "Customer Information Account Select PG&E Sensorfield LLC Location Select All Ot…"
click input "References / Purchase Order: This field is required."
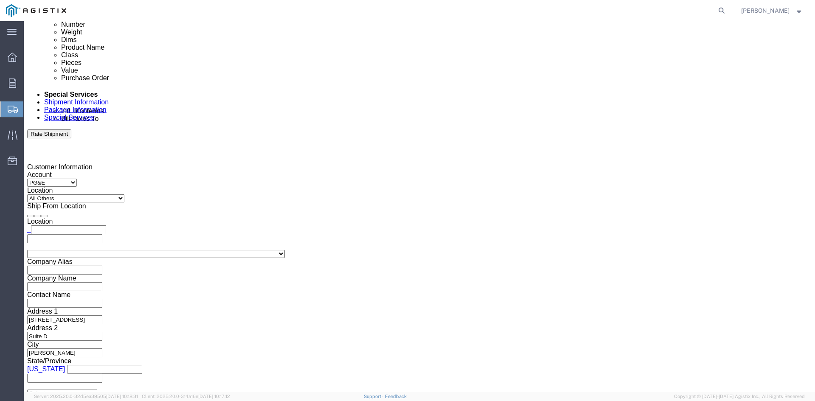
scroll to position [427, 0]
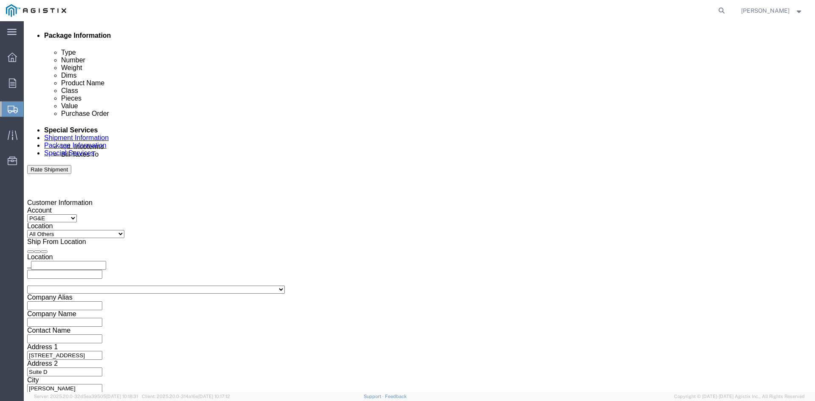
type input "2701236068"
click button "Continue"
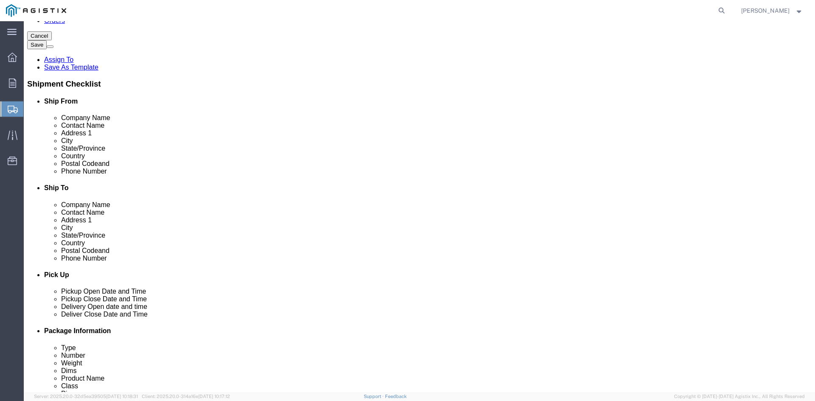
click dd "300.00 Each"
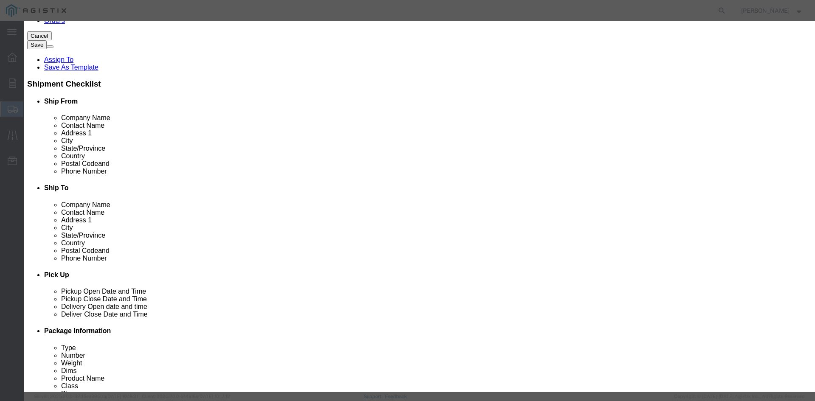
drag, startPoint x: 289, startPoint y: 95, endPoint x: 225, endPoint y: 97, distance: 63.7
click div "Total Value Total value of all the pieces 375000.00 Select ADP AED AFN ALL AMD …"
type input "1200"
click button
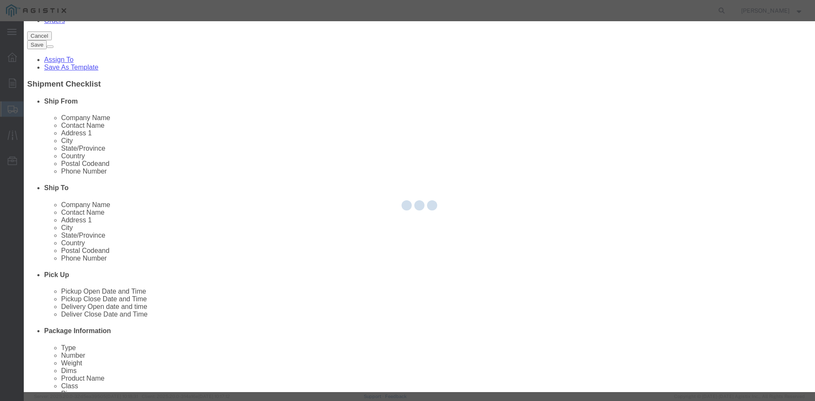
scroll to position [126, 0]
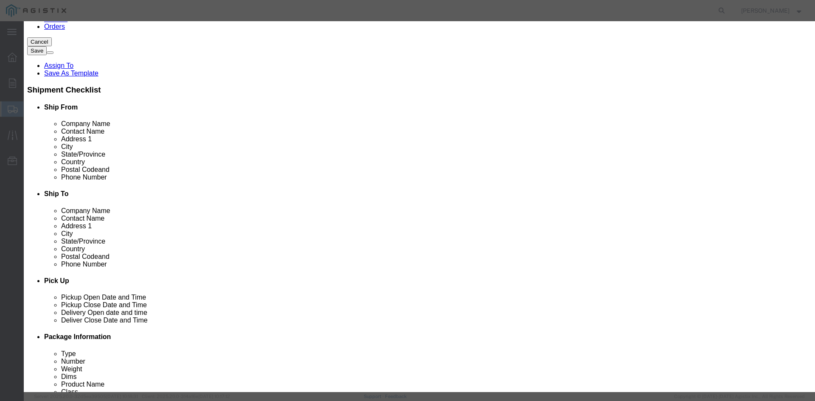
drag, startPoint x: 315, startPoint y: 117, endPoint x: 236, endPoint y: 96, distance: 82.1
click div "Total Value 45000.00 Select ADP AED AFN ALL AMD AOA ARS ATS AUD AWG AZN BAM BBD…"
type input "150"
click button
drag, startPoint x: 279, startPoint y: 97, endPoint x: 230, endPoint y: 101, distance: 48.5
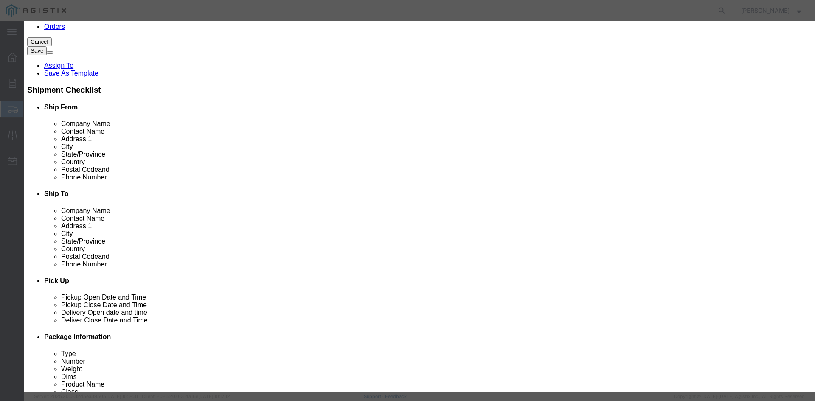
click div "Total Value 300.00 Select ADP AED AFN ALL AMD AOA ARS ATS AUD AWG AZN BAM BBD B…"
type input "100"
click div "Product Name Metal Hangers Pieces 300.00 Select Bag Barrels 100Board Feet Bottl…"
click div "Commodity library"
click button "Save & Close"
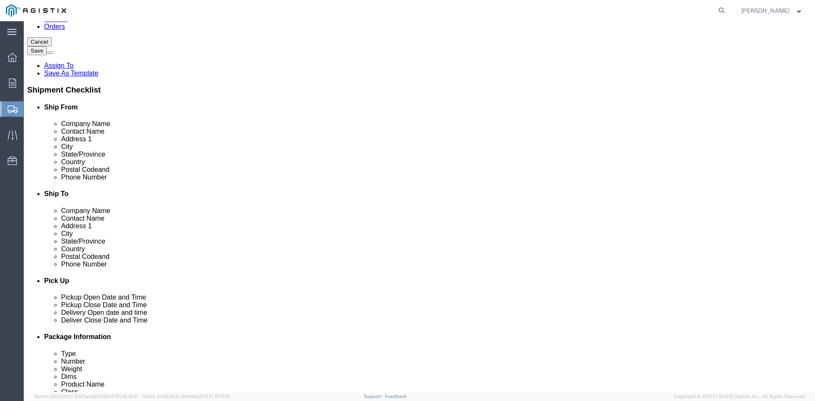
click dd "1200.00 USD"
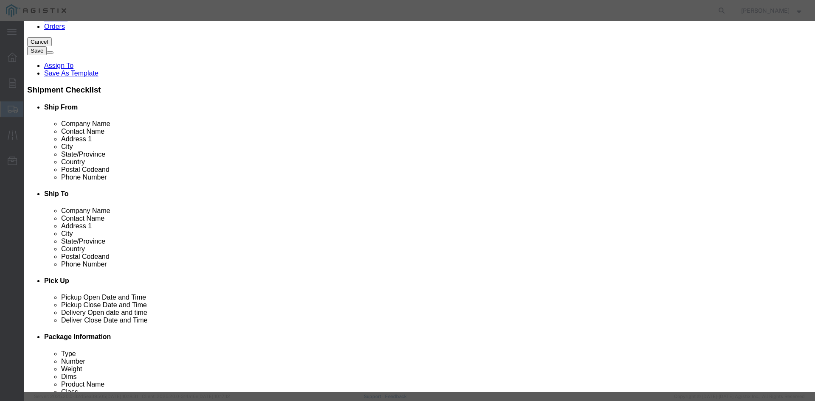
drag, startPoint x: 280, startPoint y: 98, endPoint x: 244, endPoint y: 99, distance: 36.5
click div "1200.00"
paste input "3600"
type input "360000"
click button
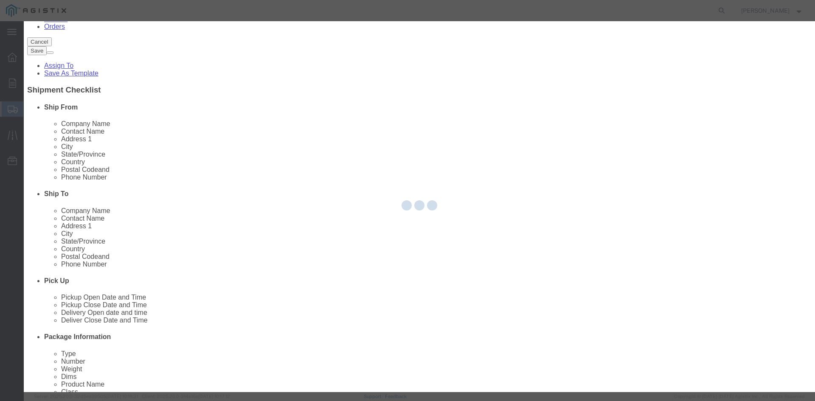
scroll to position [132, 0]
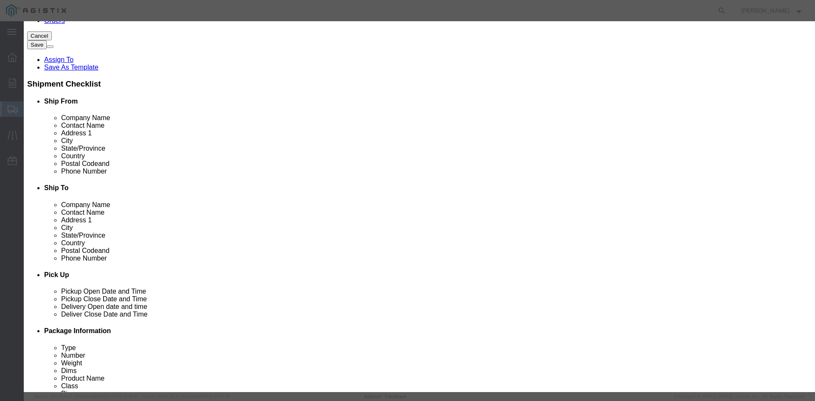
drag, startPoint x: 302, startPoint y: 120, endPoint x: 233, endPoint y: 100, distance: 71.0
click div "Total Value 150.00 Select ADP AED AFN ALL AMD AOA ARS ATS AUD AWG AZN BAM BBD B…"
type input "45000"
click button
drag, startPoint x: 293, startPoint y: 119, endPoint x: 230, endPoint y: 101, distance: 66.2
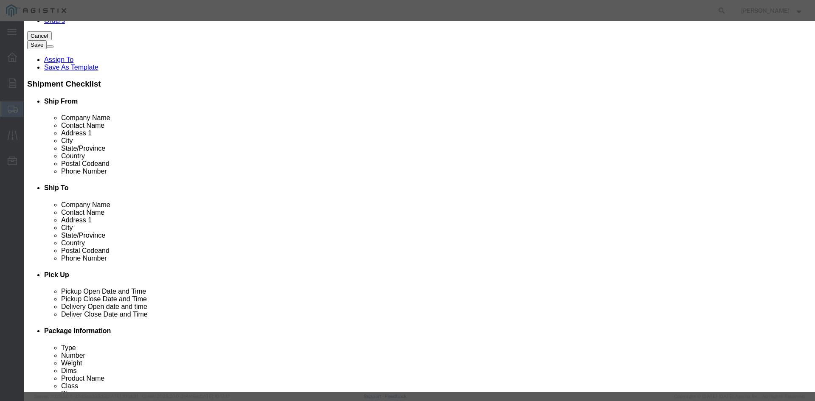
click div "Total Value 100.00 Select ADP AED AFN ALL AMD AOA ARS ATS AUD AWG AZN BAM BBD B…"
type input "30000"
click div "Save & Add Another Save & Close Close"
click button "Save & Close"
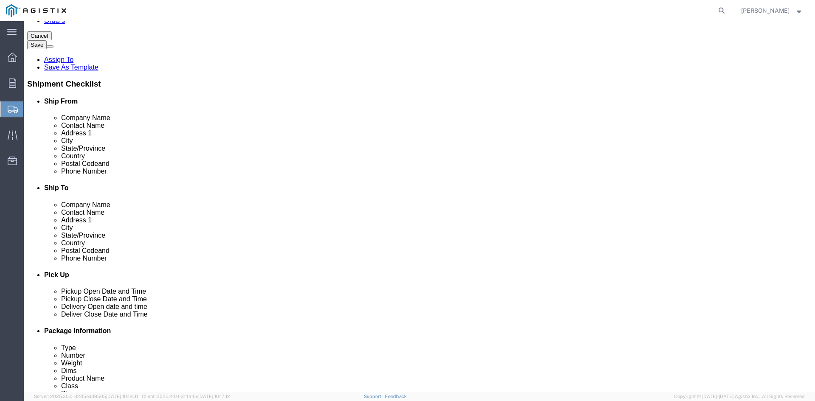
click div "1 x Pallet(s) Standard (Not Stackable) Package Type Select Bulk Bundle(s) Cardb…"
click button "Continue"
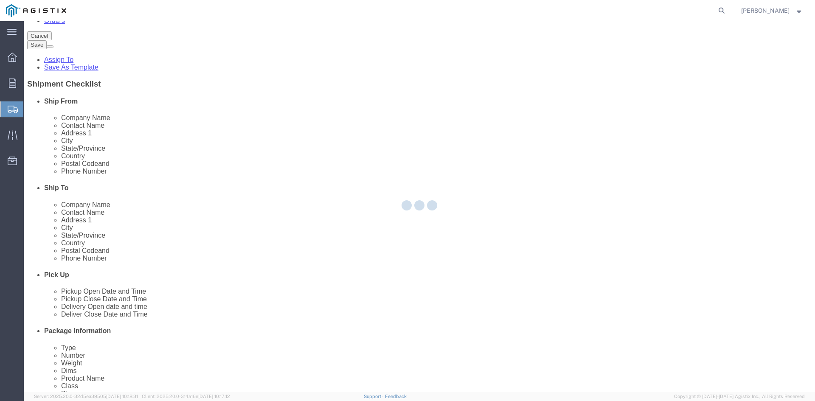
select select
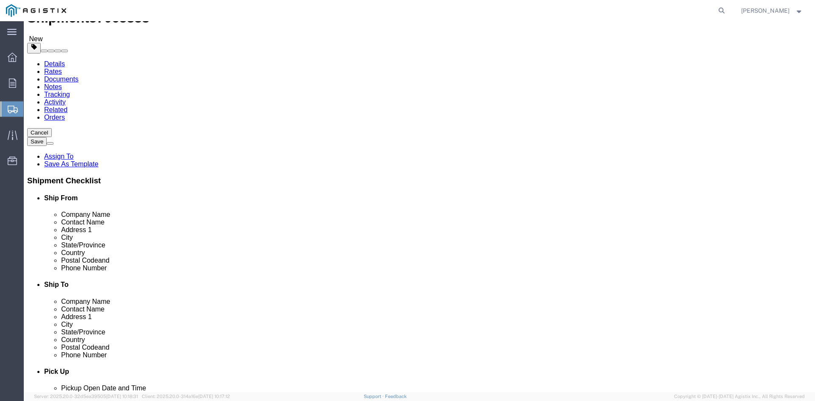
drag, startPoint x: 60, startPoint y: 76, endPoint x: 36, endPoint y: 55, distance: 31.9
click icon
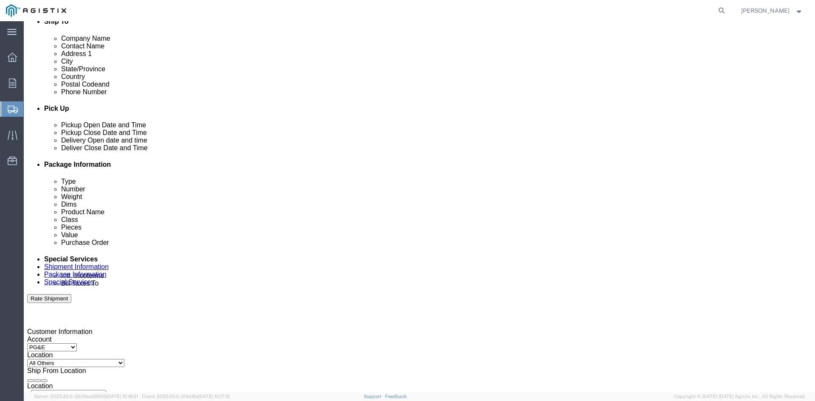
scroll to position [332, 0]
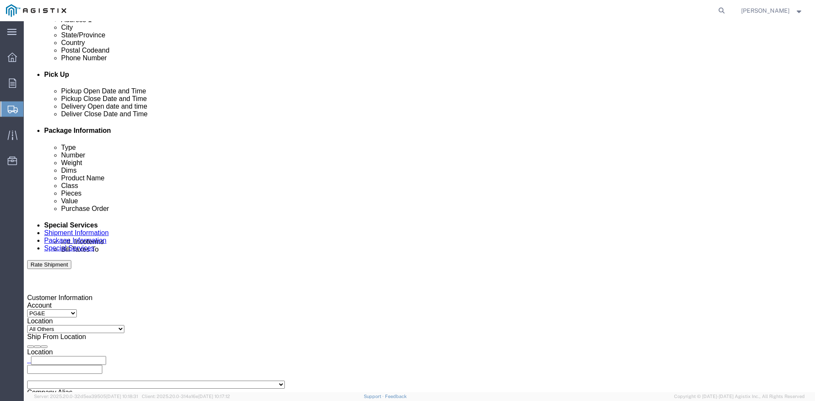
click button "Rate Shipment"
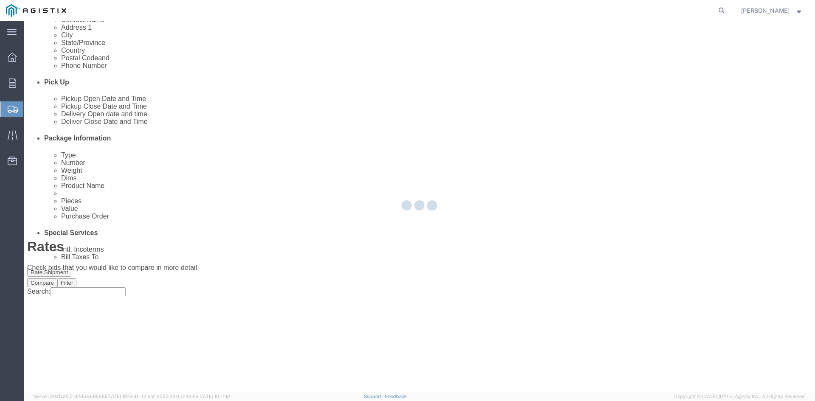
scroll to position [0, 0]
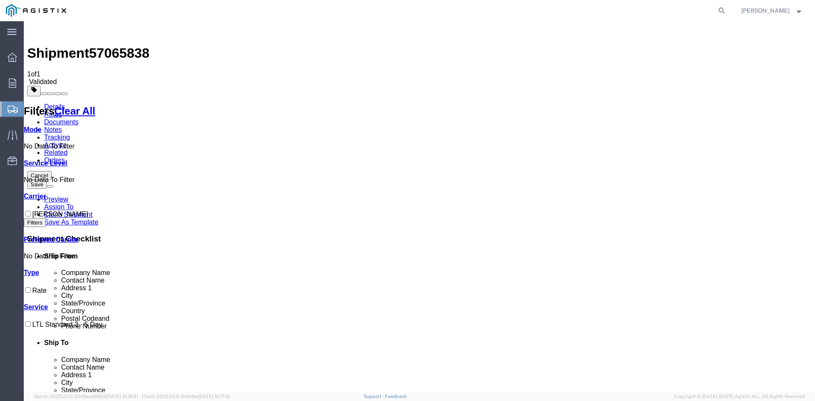
click at [48, 103] on link "Details" at bounding box center [54, 106] width 21 height 7
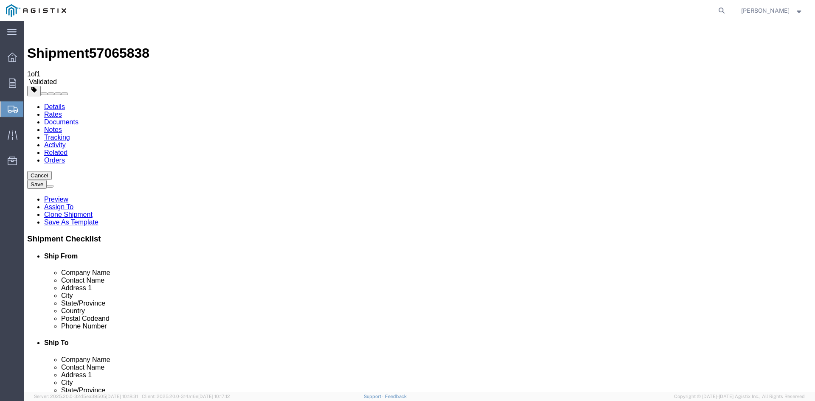
click icon
click span "Select one or more"
click link "Lift Gate"
select select "VEHICLE_LIFT_GATE_FLAG"
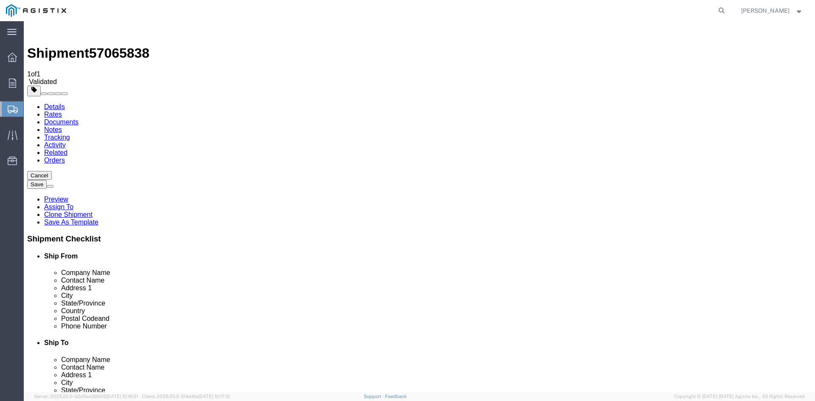
scroll to position [515, 0]
click div "Handling Options"
click span "Select one or more"
click link "Lift Gate"
select select "PICKUP_LIFT_GATE"
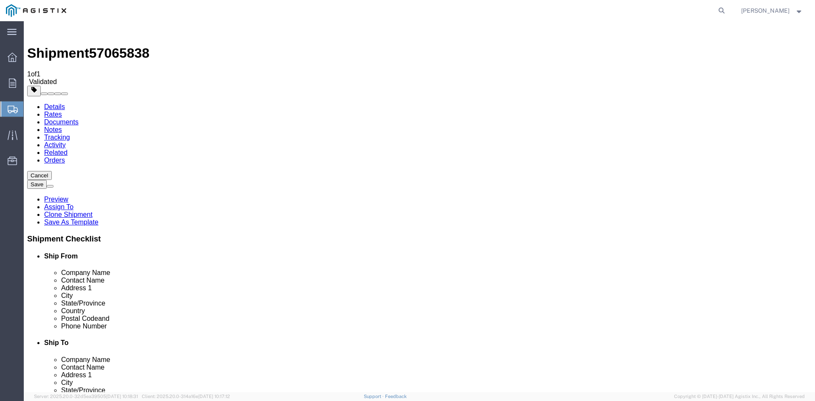
scroll to position [24, 0]
click span "Select one or more"
click span "Lift Gate"
select select "DELIVERY_LIFT_GATE"
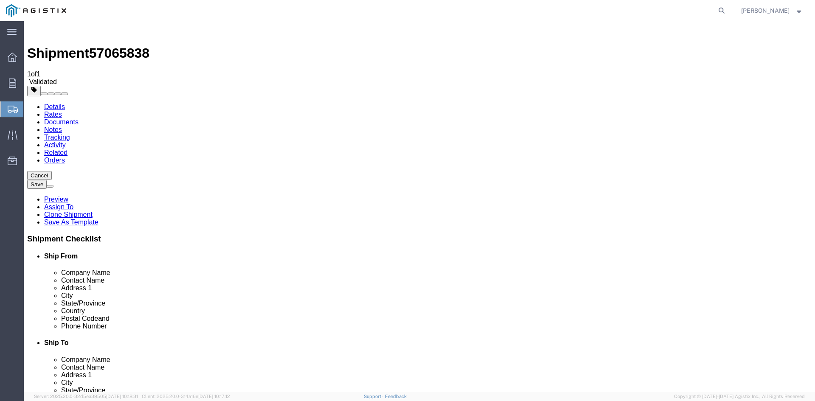
click div "Instructions"
click select "Select Adult Signature Required Direct Signature Required No Signature Required…"
click select "Select Address Service Requested Carrier Leave If No Response Change Service Re…"
drag, startPoint x: 160, startPoint y: 197, endPoint x: 186, endPoint y: 197, distance: 25.5
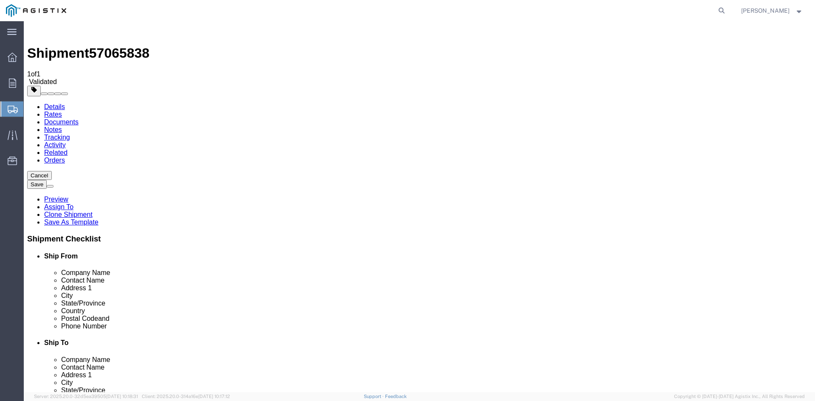
click select "Select Address Service Requested Carrier Leave If No Response Change Service Re…"
click textarea
drag, startPoint x: 373, startPoint y: 202, endPoint x: 298, endPoint y: 165, distance: 83.3
click div "Pickup Instructions Lift Gate Crane Required Driver Assisted Loading Forklift I…"
type textarea "Lift Gate Needed Do not Stack"
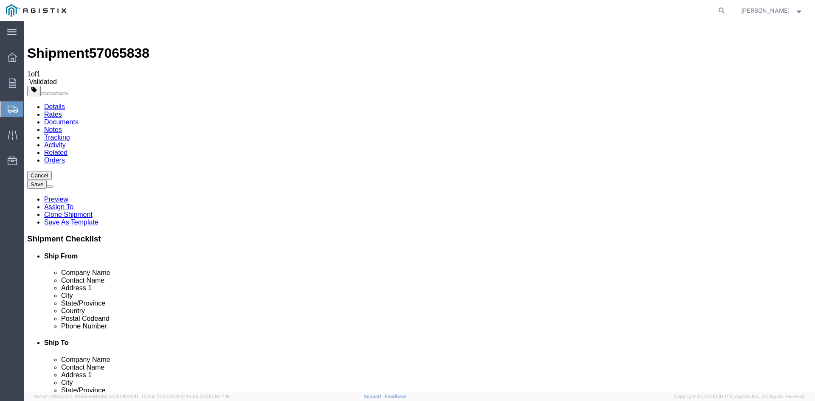
click textarea
paste textarea "Lift Gate Needed Do not Stack"
type textarea "Lift Gate Needed Do not Stack"
click div "Instructions Lift Gate Needed Do not Stack"
click select "Select 1 Hour 2 Hour 3 Hour 4 Hour 5 Hour 6 Hour 7 Hour 8 Hour 1 Day 2 Days 3 D…"
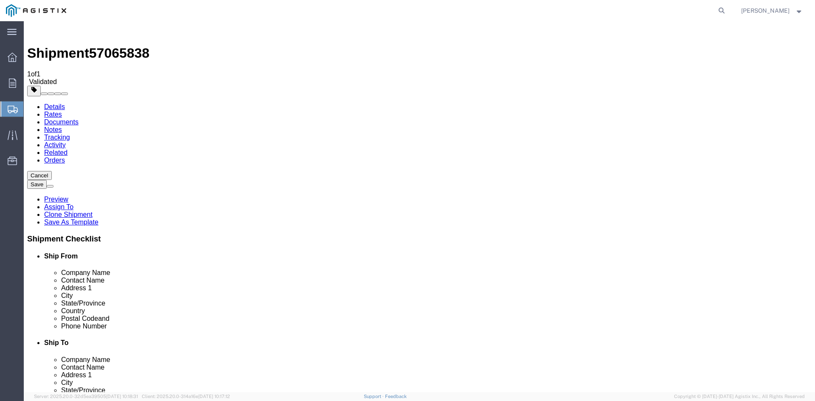
select select "1"
click select "Select 1 Hour 2 Hour 3 Hour 4 Hour 5 Hour 6 Hour 7 Hour 8 Hour 1 Day 2 Days 3 D…"
click div "Instructions Lift Gate Needed Do not Stack"
click select "Select 1 Hour 2 Hour 3 Hour 4 Hour 5 Hour 6 Hour 7 Hour 8 Hour 1 Day 2 Days 3 D…"
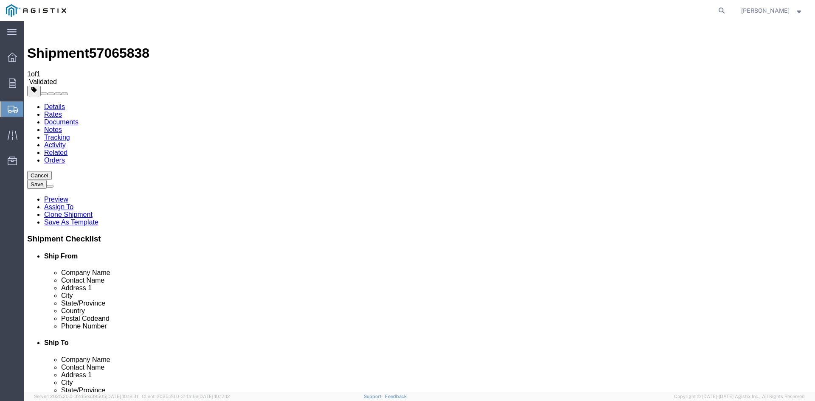
select select "1"
click select "Select 1 Hour 2 Hour 3 Hour 4 Hour 5 Hour 6 Hour 7 Hour 8 Hour 1 Day 2 Days 3 D…"
click div "Delivery Instructions Lift Gate Crane Required Delivery Limited Access Driver A…"
click div "To Enter Email Address Include shipping documents What documents that would lik…"
click input "text"
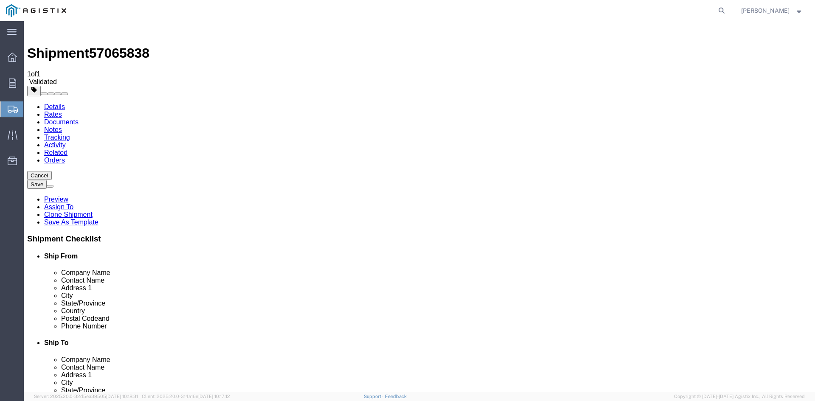
type input "[EMAIL_ADDRESS][DOMAIN_NAME]"
type input "[PERSON_NAME][EMAIL_ADDRESS][DOMAIN_NAME]"
type input "[EMAIL_ADDRESS][DOMAIN_NAME],[PERSON_NAME][EMAIL_ADDRESS][DOMAIN_NAME]"
type input "[PERSON_NAME][EMAIL_ADDRESS][DOMAIN_NAME]"
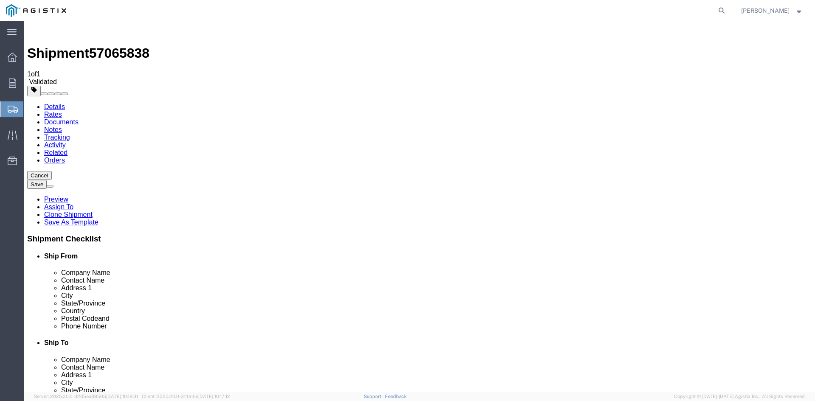
type input "[EMAIL_ADDRESS][DOMAIN_NAME],[PERSON_NAME][EMAIL_ADDRESS][DOMAIN_NAME],[PERSON_…"
click ul "[EMAIL_ADDRESS][DOMAIN_NAME] (new) [PERSON_NAME][EMAIL_ADDRESS][DOMAIN_NAME] (n…"
paste input "[EMAIL_ADDRESS][DOMAIN_NAME]"
type input "[EMAIL_ADDRESS][DOMAIN_NAME]"
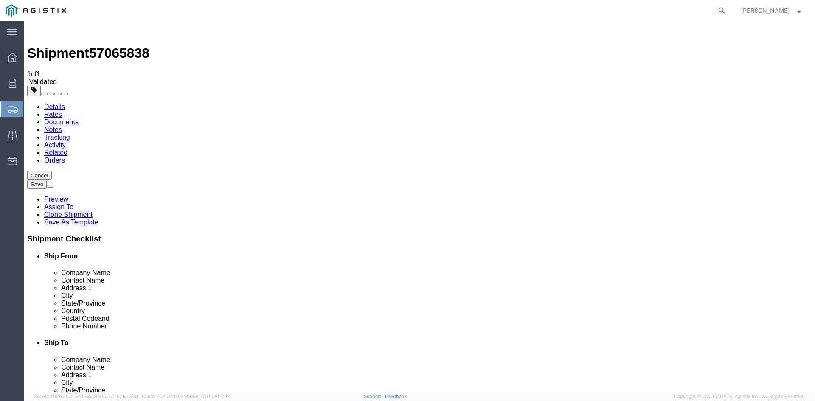
type input "[EMAIL_ADDRESS][DOMAIN_NAME],[PERSON_NAME][EMAIL_ADDRESS][DOMAIN_NAME],[PERSON_…"
click ul "[EMAIL_ADDRESS][DOMAIN_NAME] (new) [PERSON_NAME][EMAIL_ADDRESS][DOMAIN_NAME] (n…"
paste input "[EMAIL_ADDRESS][DOMAIN_NAME]"
type input "[EMAIL_ADDRESS][DOMAIN_NAME]"
type input "[EMAIL_ADDRESS][DOMAIN_NAME],[PERSON_NAME][EMAIL_ADDRESS][DOMAIN_NAME],[PERSON_…"
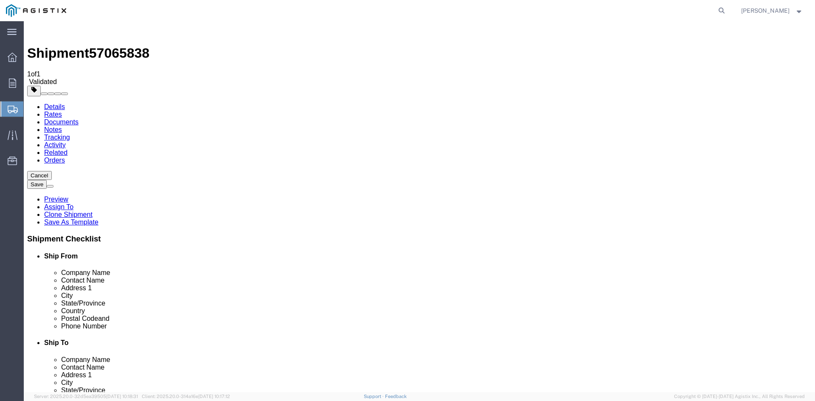
click input "text"
paste input "[PERSON_NAME][EMAIL_ADDRESS][PERSON_NAME][DOMAIN_NAME]"
type input "[PERSON_NAME][EMAIL_ADDRESS][PERSON_NAME][DOMAIN_NAME]"
type input "[EMAIL_ADDRESS][DOMAIN_NAME],[PERSON_NAME][EMAIL_ADDRESS][DOMAIN_NAME],[PERSON_…"
click ul "[EMAIL_ADDRESS][DOMAIN_NAME] (new) [PERSON_NAME][EMAIL_ADDRESS][DOMAIN_NAME] (n…"
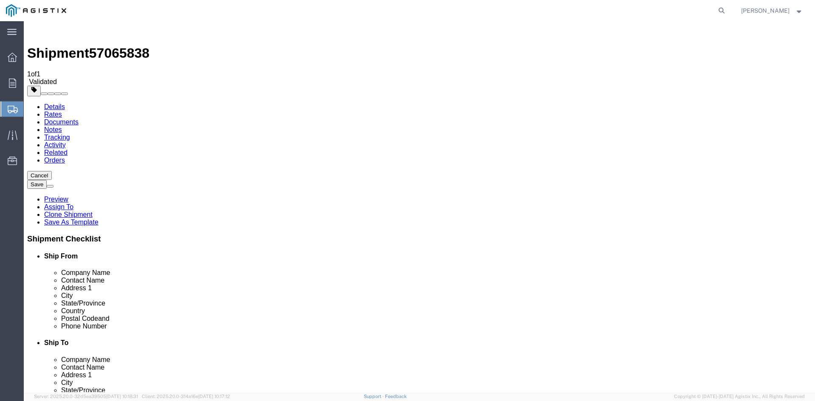
paste input "[PERSON_NAME][EMAIL_ADDRESS][PERSON_NAME][DOMAIN_NAME]"
type input "[PERSON_NAME][EMAIL_ADDRESS][PERSON_NAME][DOMAIN_NAME]"
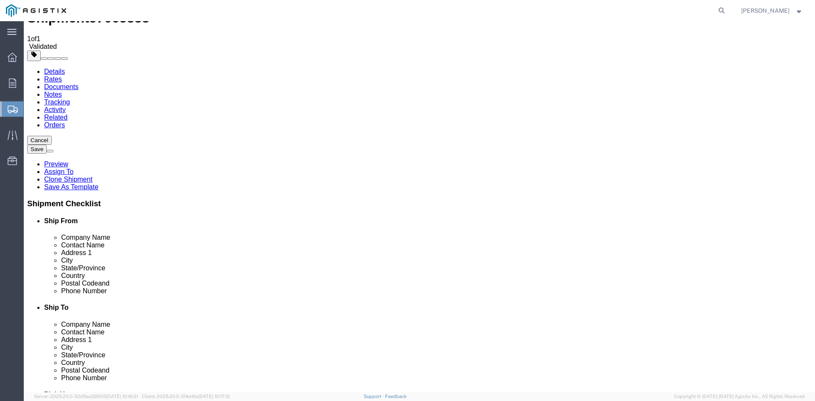
scroll to position [42, 0]
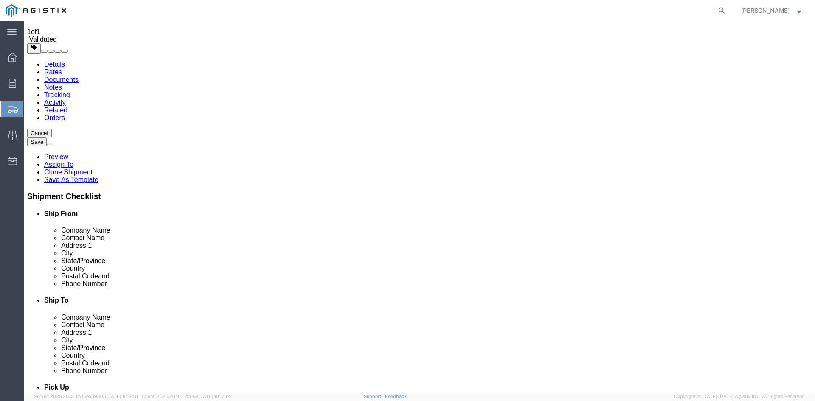
click input "Include shipping documents"
checkbox input "true"
click input "Shipping Label"
checkbox input "true"
click input "Packing List"
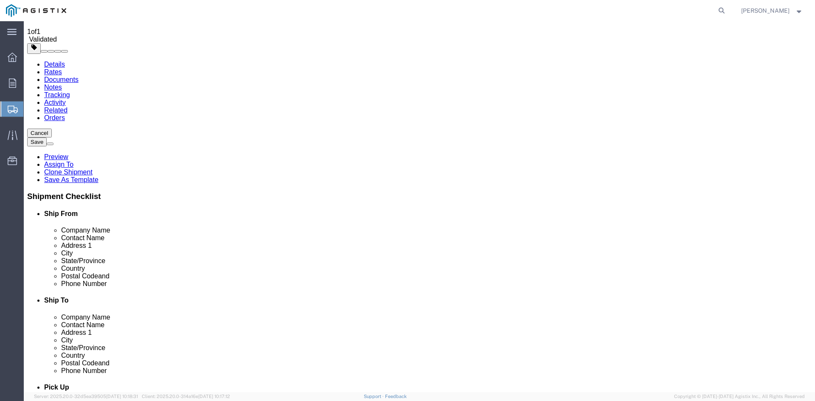
checkbox input "true"
click icon
click div "To [EMAIL_ADDRESS][DOMAIN_NAME] (new) [PERSON_NAME][EMAIL_ADDRESS][DOMAIN_NAME]…"
click textarea
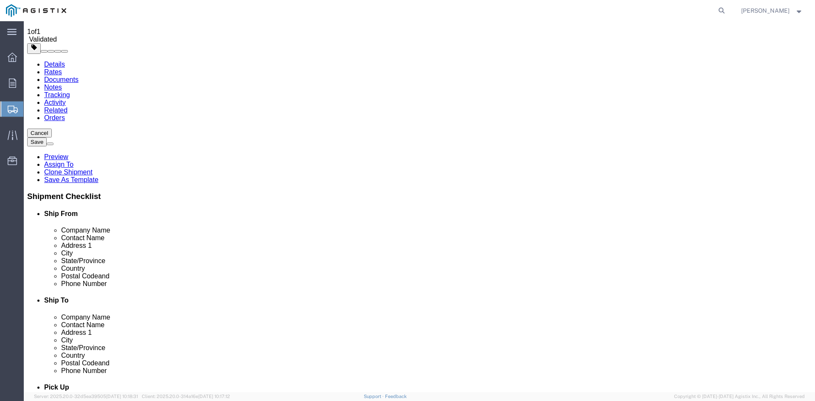
click div "To [EMAIL_ADDRESS][DOMAIN_NAME] (new) [PERSON_NAME][EMAIL_ADDRESS][DOMAIN_NAME]…"
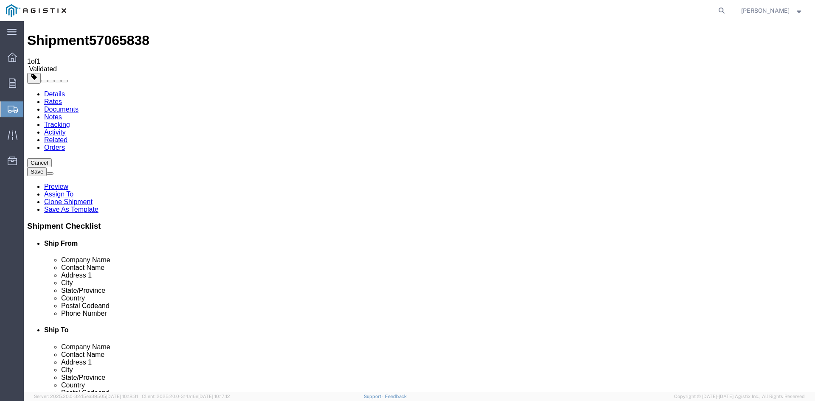
scroll to position [0, 0]
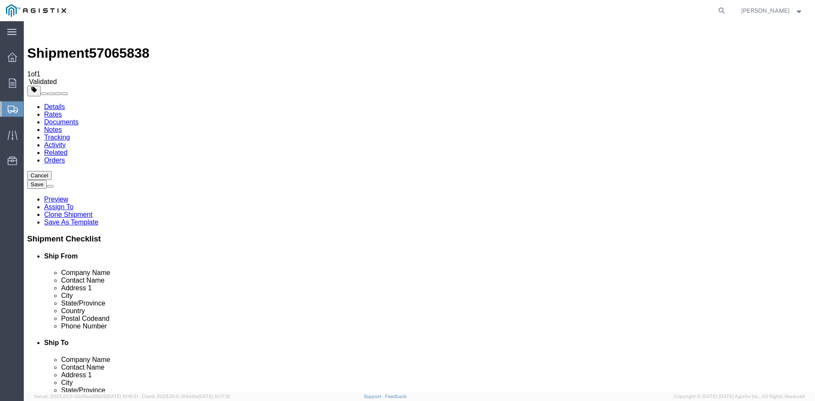
click button "Manage special services"
click input "Service Options"
click select "Select 1 Day 2 Day 3-5 Day Economy 5+ Day"
click select "Select ATA DTA DTD"
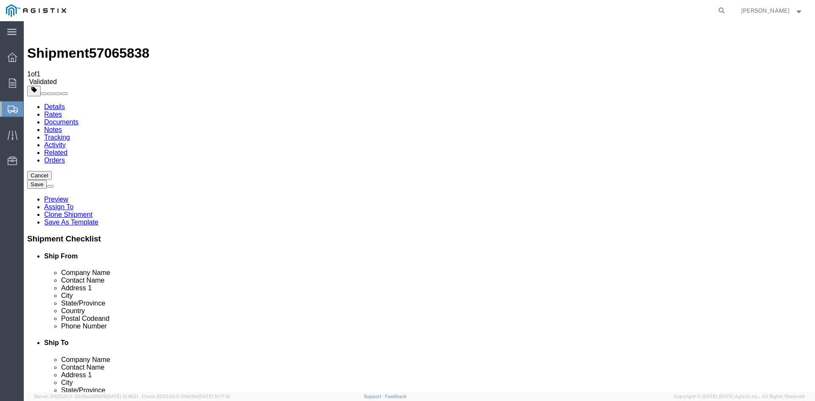
click select "Select ATA DTA DTD"
click span
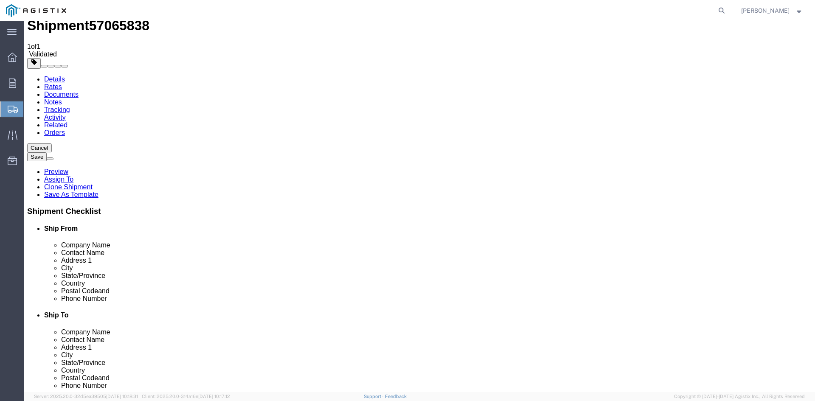
scroll to position [42, 0]
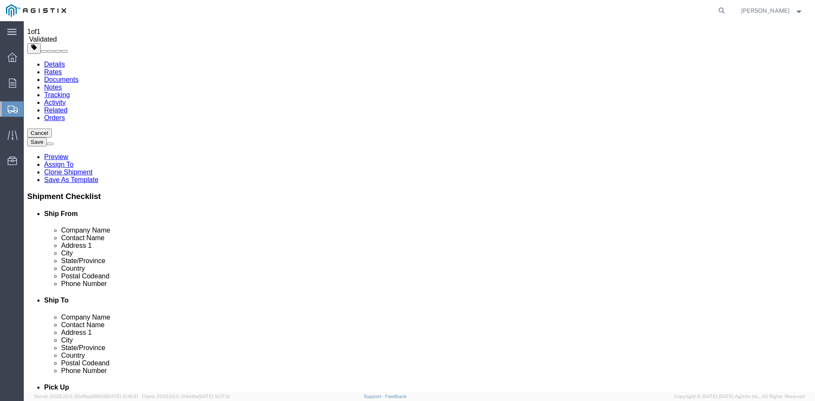
click textarea
click div "To [EMAIL_ADDRESS][DOMAIN_NAME] (new) [PERSON_NAME][EMAIL_ADDRESS][DOMAIN_NAME]…"
click button "Rate Shipment"
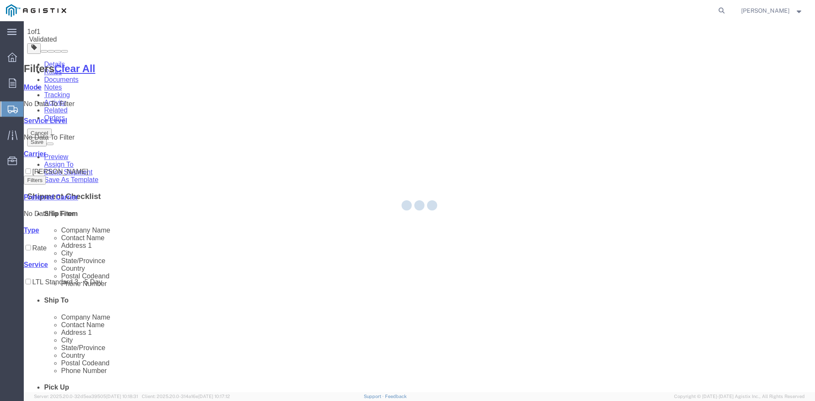
scroll to position [0, 0]
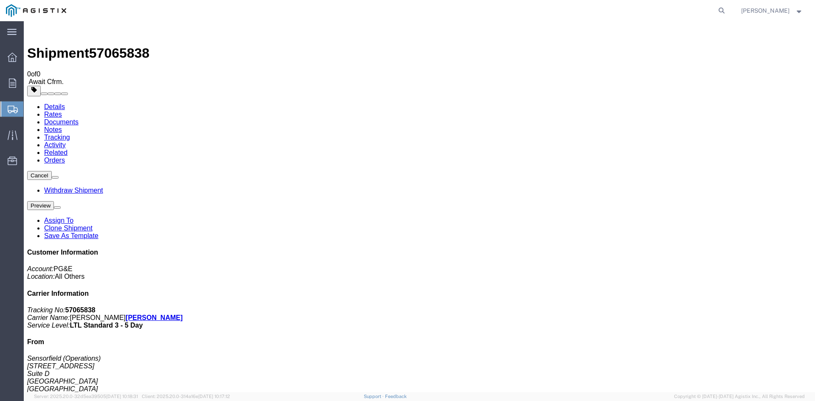
drag, startPoint x: 149, startPoint y: 105, endPoint x: 454, endPoint y: 119, distance: 305.8
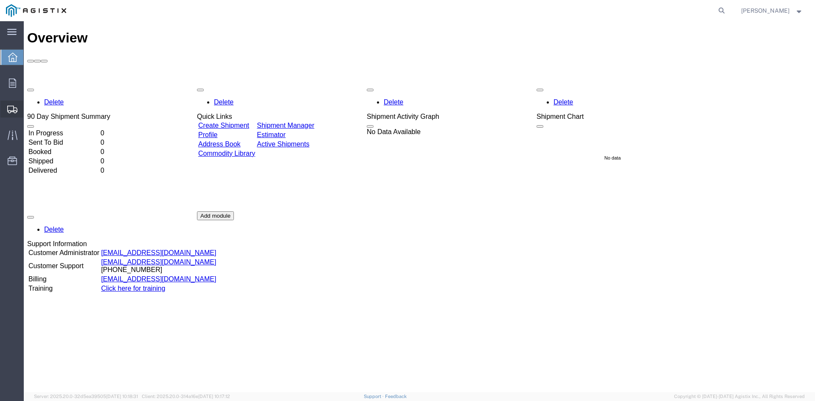
click at [29, 109] on span "Shipments" at bounding box center [26, 109] width 6 height 17
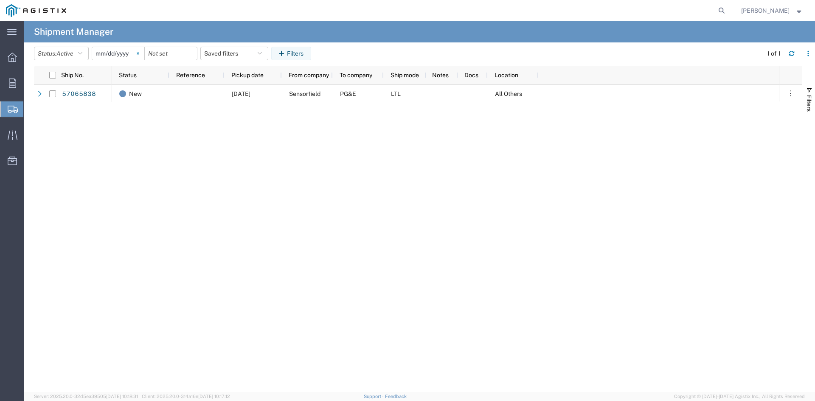
click at [144, 54] on svg-icon at bounding box center [138, 53] width 13 height 13
click at [76, 48] on button "Status: Active" at bounding box center [61, 54] width 55 height 14
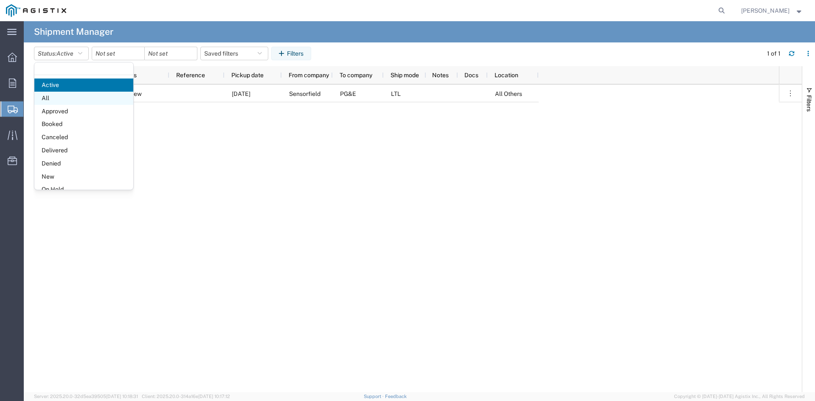
click at [76, 101] on span "All" at bounding box center [83, 98] width 99 height 13
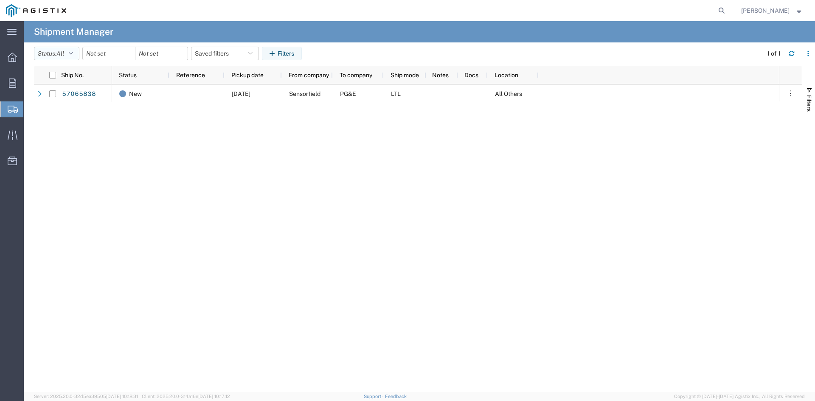
click at [59, 53] on button "Status: All" at bounding box center [56, 54] width 45 height 14
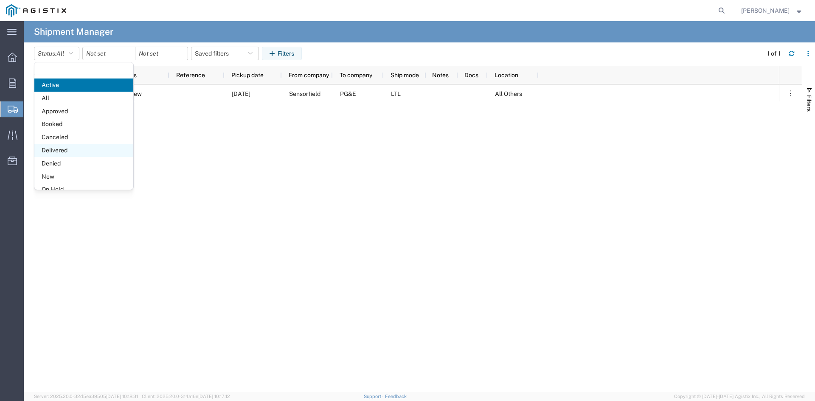
click at [72, 149] on span "Delivered" at bounding box center [83, 150] width 99 height 13
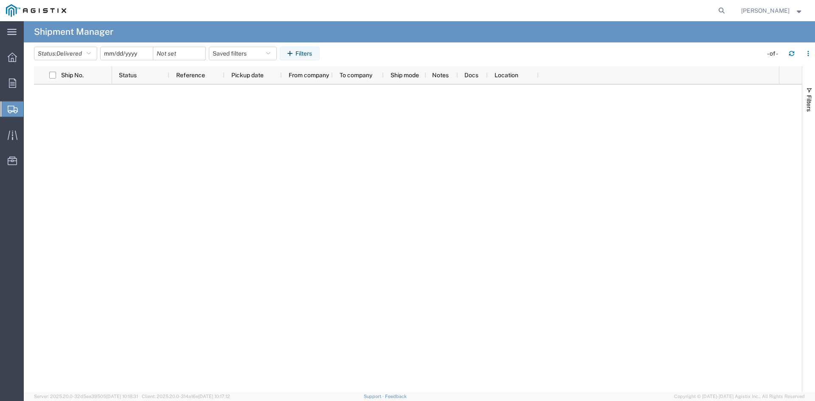
click at [138, 50] on input "date" at bounding box center [127, 53] width 52 height 13
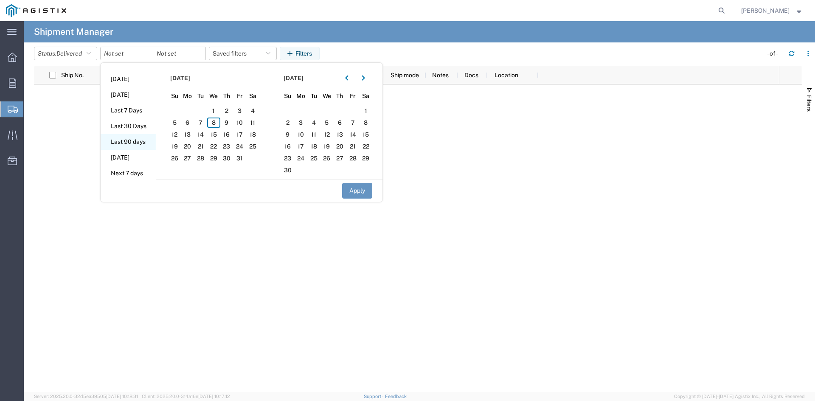
click at [146, 141] on li "Last 90 days" at bounding box center [128, 142] width 55 height 16
type input "2025-07-11"
type input "2025-10-08"
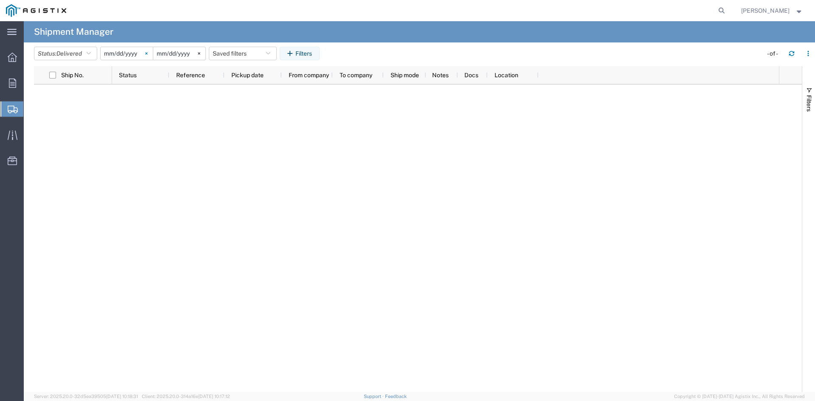
click at [147, 54] on svg-icon at bounding box center [146, 53] width 13 height 13
click at [200, 54] on icon at bounding box center [199, 53] width 3 height 3
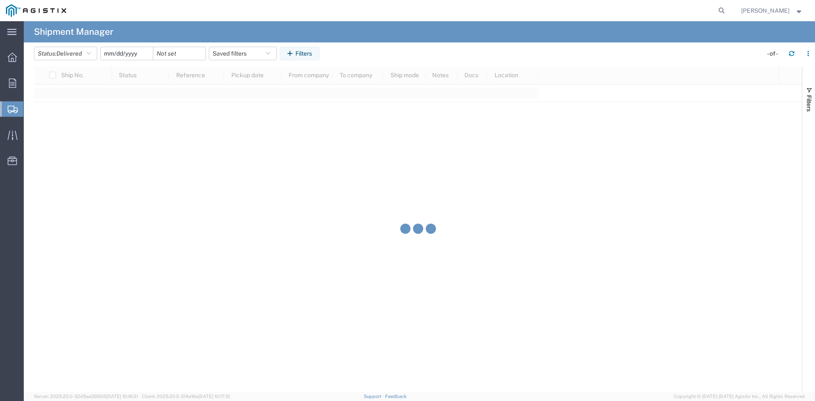
click at [135, 54] on input "date" at bounding box center [127, 53] width 52 height 13
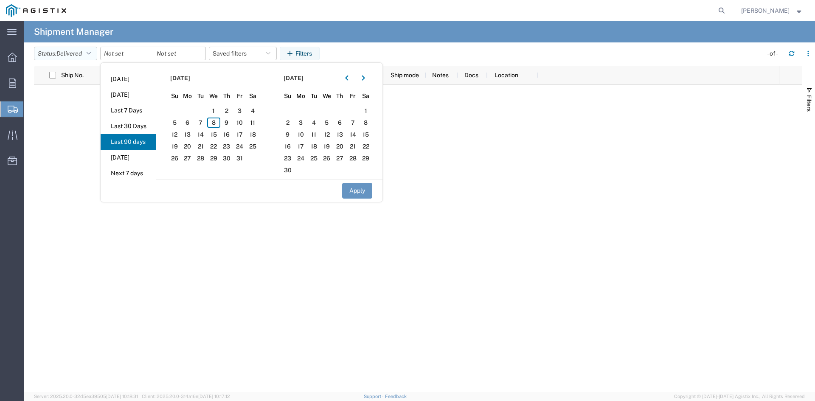
click at [90, 54] on icon "button" at bounding box center [89, 53] width 4 height 6
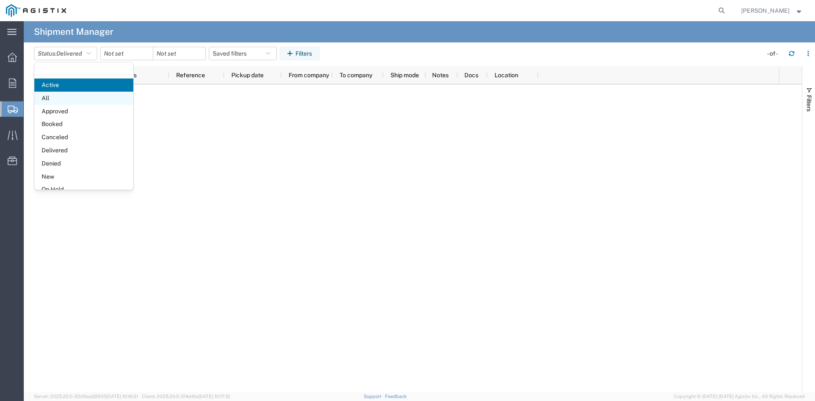
click at [74, 96] on span "All" at bounding box center [83, 98] width 99 height 13
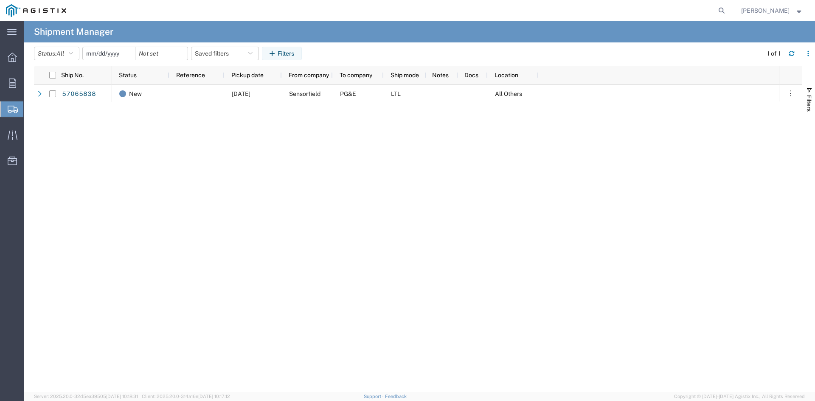
click at [126, 52] on input "date" at bounding box center [109, 53] width 52 height 13
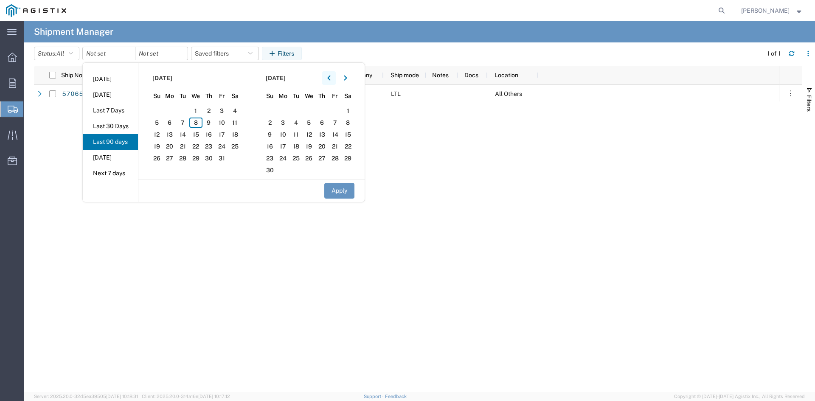
click at [330, 80] on icon "button" at bounding box center [328, 78] width 3 height 6
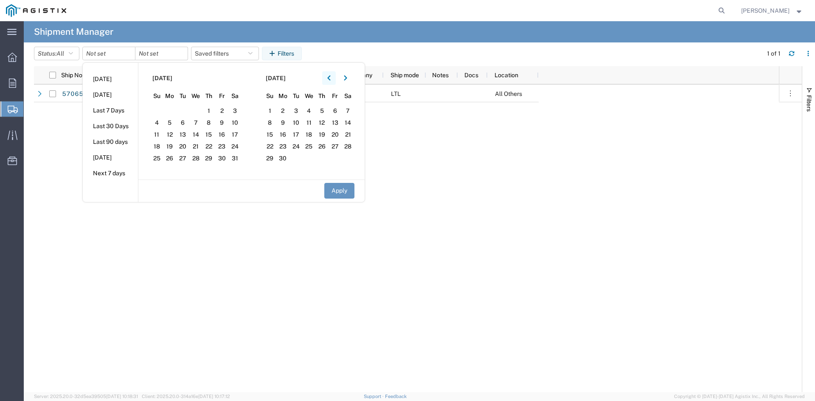
click at [330, 80] on icon "button" at bounding box center [328, 78] width 3 height 6
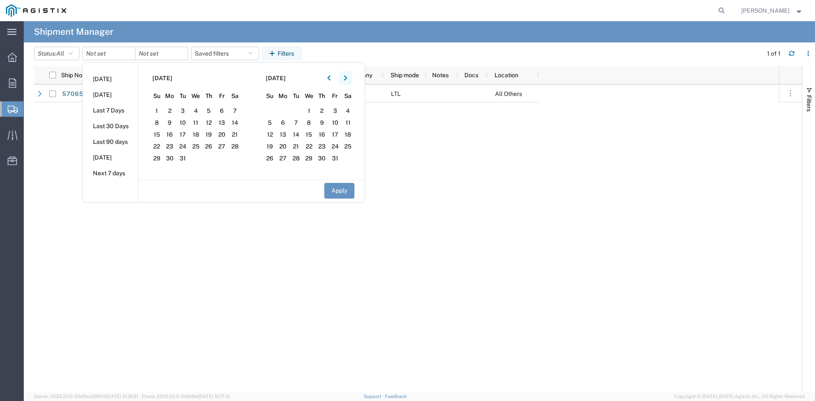
click at [350, 73] on button "button" at bounding box center [346, 78] width 14 height 14
click at [280, 118] on span "5" at bounding box center [282, 123] width 13 height 10
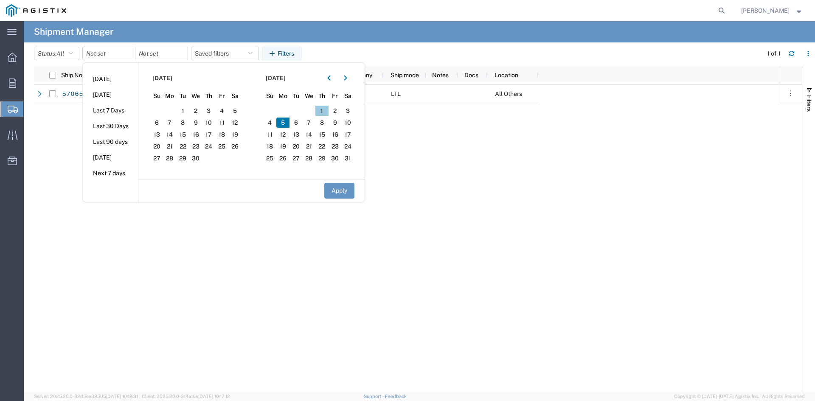
click at [321, 109] on span "1" at bounding box center [321, 111] width 13 height 10
click at [306, 124] on span "7" at bounding box center [308, 123] width 13 height 10
click at [322, 109] on span "1" at bounding box center [321, 111] width 13 height 10
click at [334, 157] on span "30" at bounding box center [334, 158] width 13 height 10
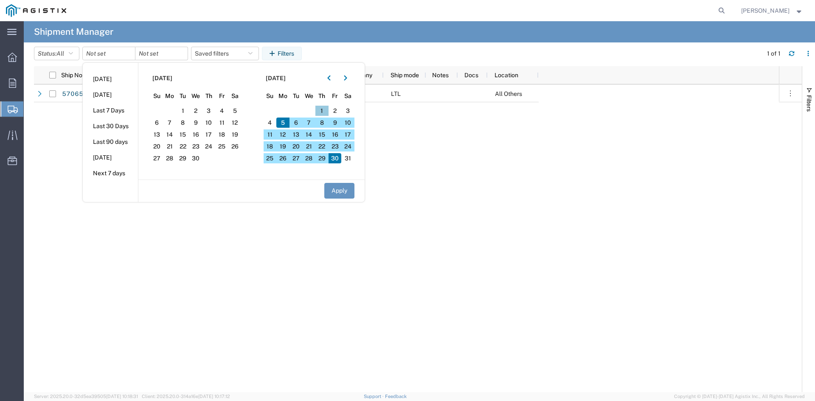
click at [328, 106] on span "1" at bounding box center [321, 111] width 13 height 10
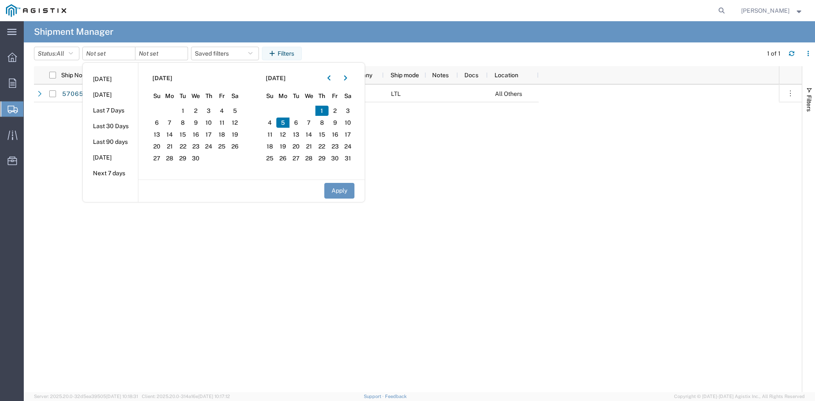
click at [286, 121] on span "5" at bounding box center [282, 123] width 13 height 10
click at [285, 124] on span "5" at bounding box center [282, 123] width 13 height 10
click at [283, 121] on span "5" at bounding box center [282, 123] width 13 height 10
click at [274, 121] on span "4" at bounding box center [269, 123] width 13 height 10
click at [296, 121] on span "6" at bounding box center [295, 123] width 13 height 10
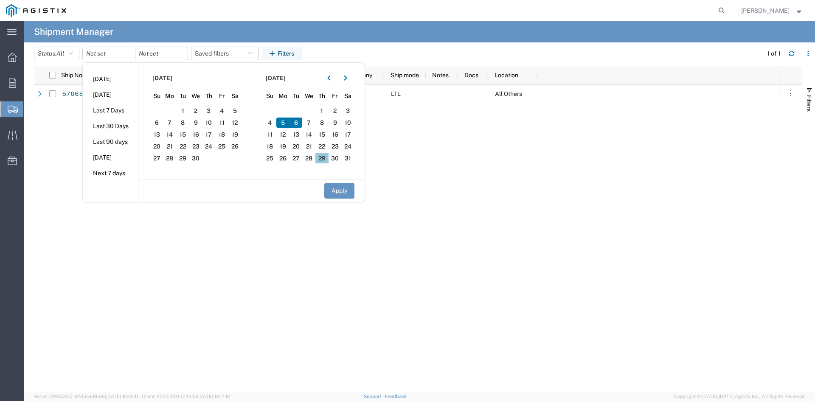
click at [326, 154] on span "29" at bounding box center [321, 158] width 13 height 10
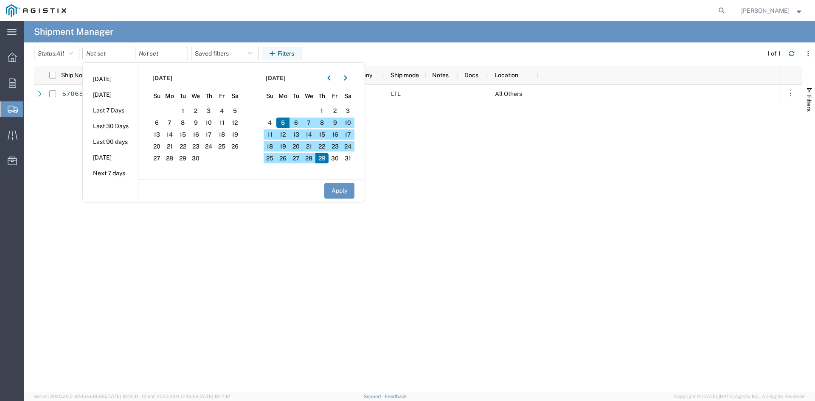
click at [339, 155] on span "30" at bounding box center [334, 158] width 13 height 10
click at [182, 112] on span "1" at bounding box center [182, 111] width 13 height 10
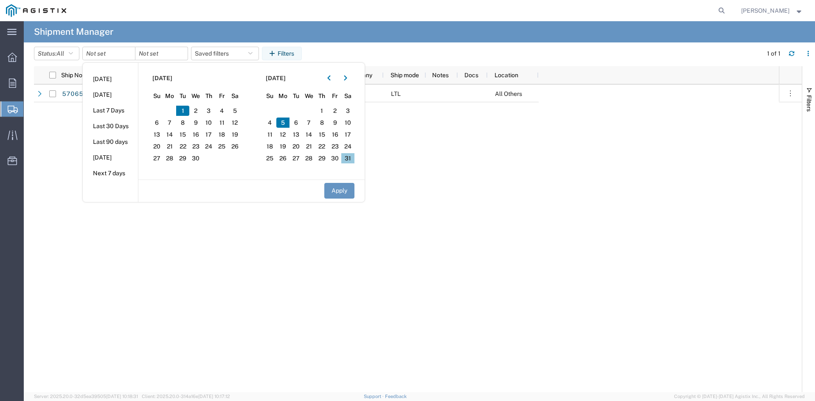
click at [349, 160] on span "31" at bounding box center [347, 158] width 13 height 10
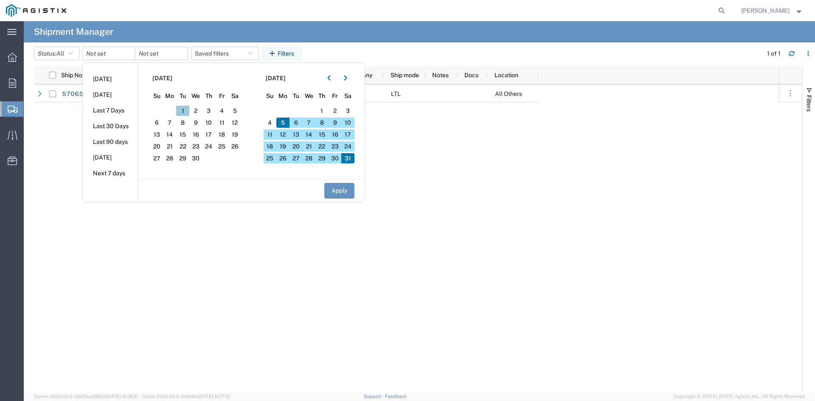
click at [185, 109] on span "1" at bounding box center [182, 111] width 13 height 10
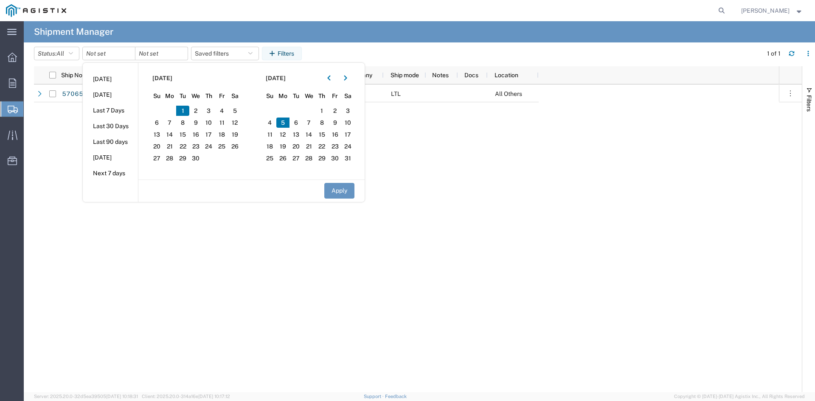
click at [185, 109] on span "1" at bounding box center [182, 111] width 13 height 10
click at [197, 121] on span "9" at bounding box center [195, 123] width 13 height 10
drag, startPoint x: 197, startPoint y: 121, endPoint x: 205, endPoint y: 140, distance: 20.7
click at [202, 139] on span "16" at bounding box center [195, 134] width 13 height 10
click at [216, 144] on span "24" at bounding box center [208, 146] width 13 height 10
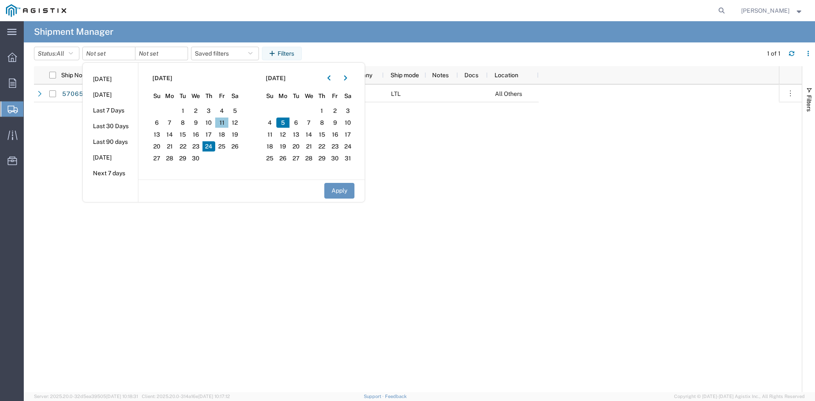
click at [221, 127] on span "11" at bounding box center [221, 123] width 13 height 10
click at [210, 122] on span "10" at bounding box center [208, 123] width 13 height 10
drag, startPoint x: 231, startPoint y: 121, endPoint x: 264, endPoint y: 123, distance: 33.1
click at [232, 121] on span "12" at bounding box center [234, 123] width 13 height 10
drag, startPoint x: 286, startPoint y: 121, endPoint x: 457, endPoint y: 123, distance: 171.9
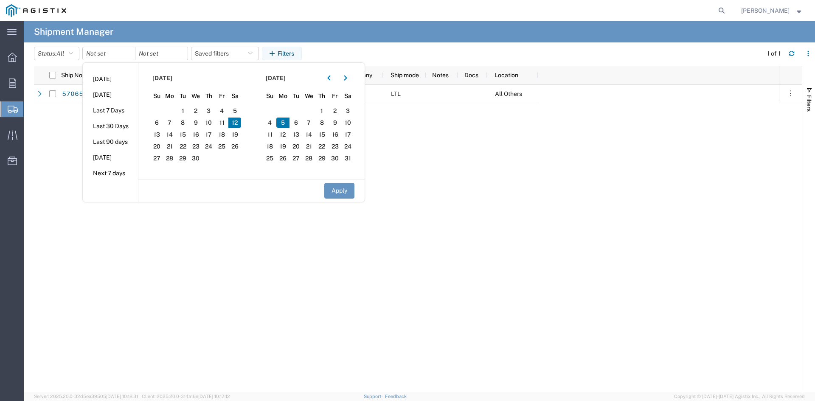
click at [457, 123] on div "New 10/10/2025 Sensorfield PG&E LTL All Others" at bounding box center [445, 238] width 667 height 308
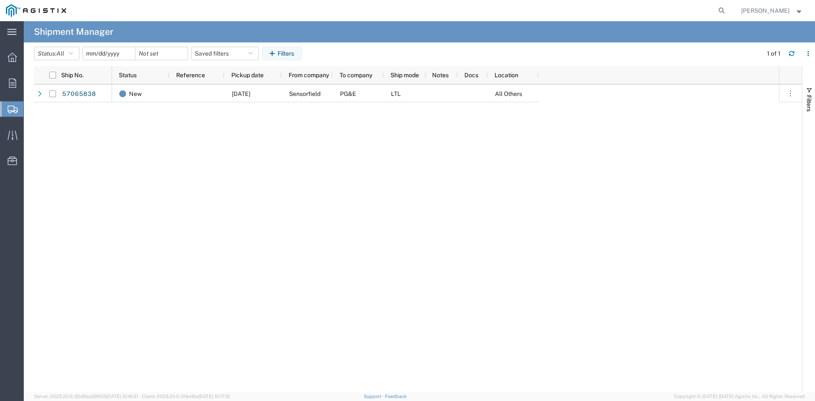
click at [110, 54] on input "date" at bounding box center [109, 53] width 52 height 13
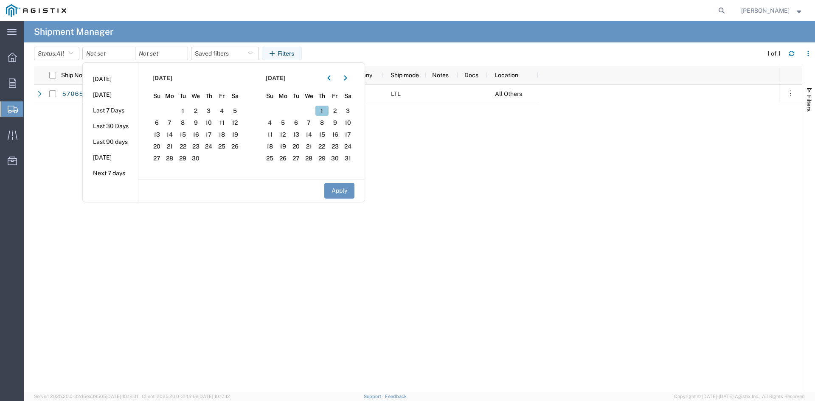
click at [322, 109] on span "1" at bounding box center [321, 111] width 13 height 10
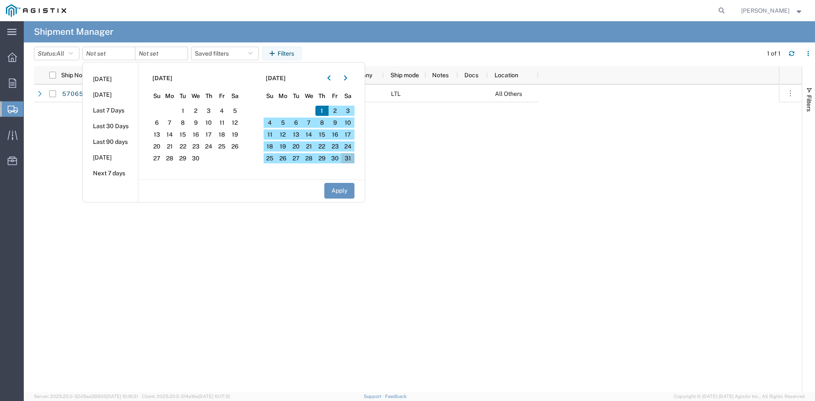
click at [350, 160] on span "31" at bounding box center [347, 158] width 13 height 10
click at [346, 186] on button "Apply" at bounding box center [339, 191] width 30 height 16
type input "2025-05-01"
type input "2025-05-31"
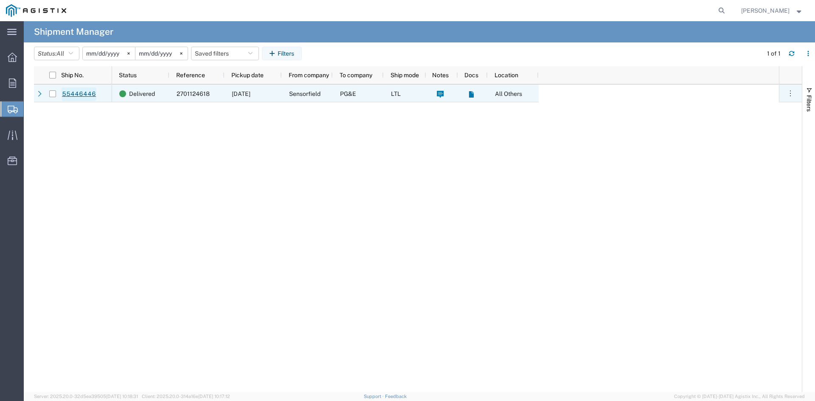
click at [78, 94] on link "55446446" at bounding box center [79, 94] width 35 height 14
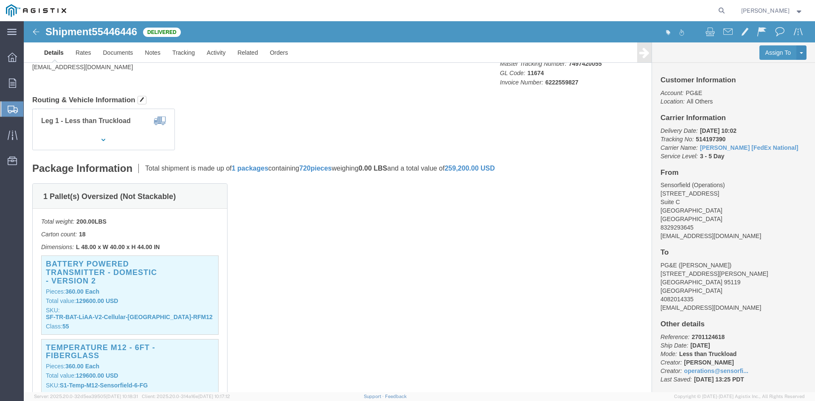
scroll to position [127, 0]
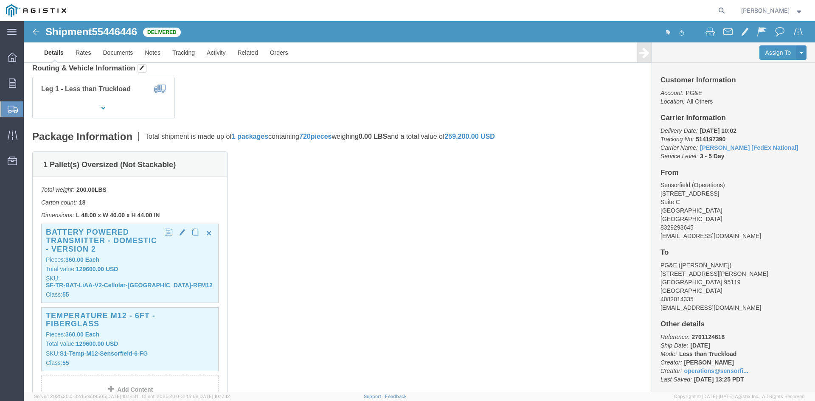
click b "SF-TR-BAT-LiAA-V2-Cellular-[GEOGRAPHIC_DATA]-RFM12"
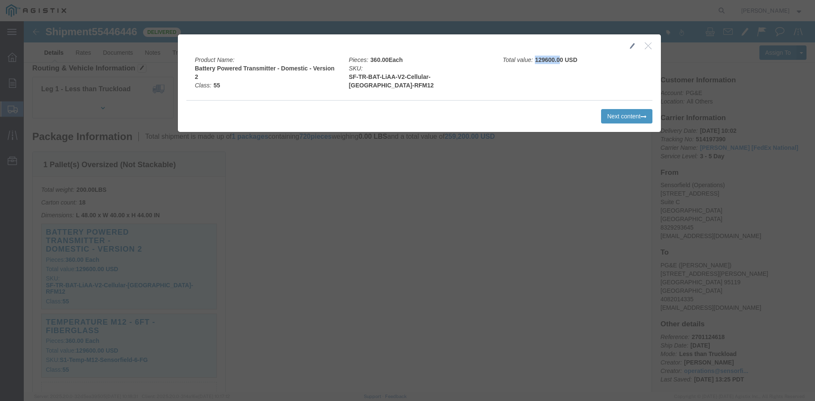
drag, startPoint x: 508, startPoint y: 39, endPoint x: 535, endPoint y: 40, distance: 26.3
click b "129600.00 USD"
drag, startPoint x: 509, startPoint y: 39, endPoint x: 528, endPoint y: 39, distance: 19.5
click b "129600.00 USD"
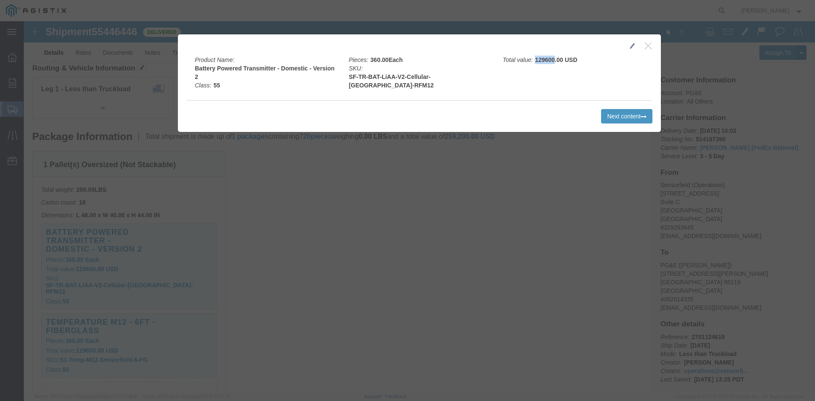
copy b "129600"
click icon "button"
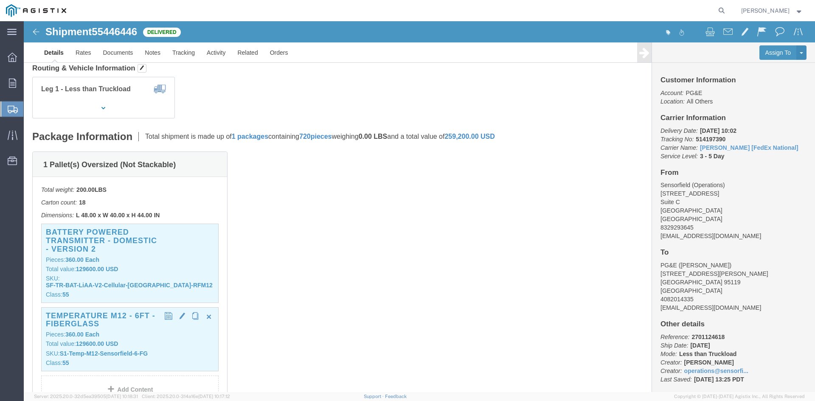
click div "Temperature M12 - 6ft - Fiberglass Pieces: 360.00 Each Total value: 129600.00 U…"
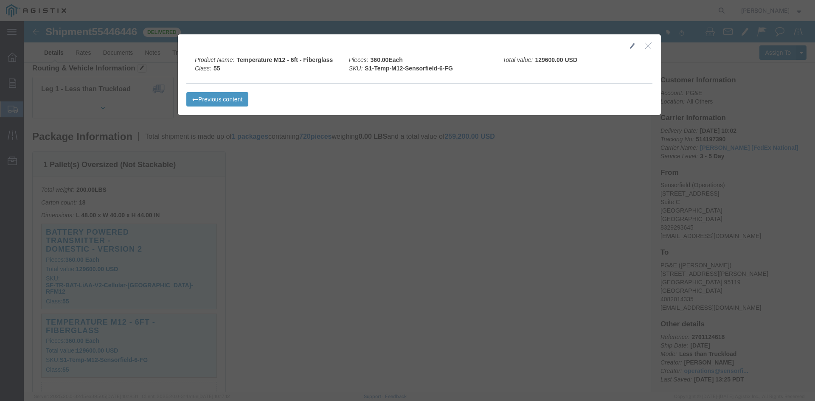
click icon "button"
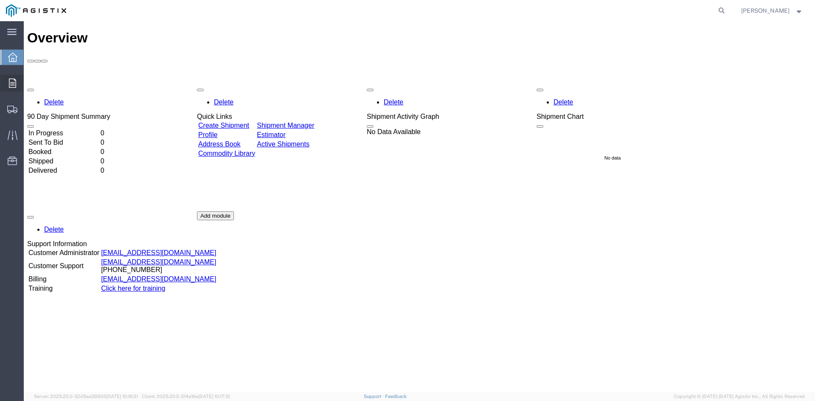
click at [29, 84] on span "Orders" at bounding box center [26, 83] width 6 height 17
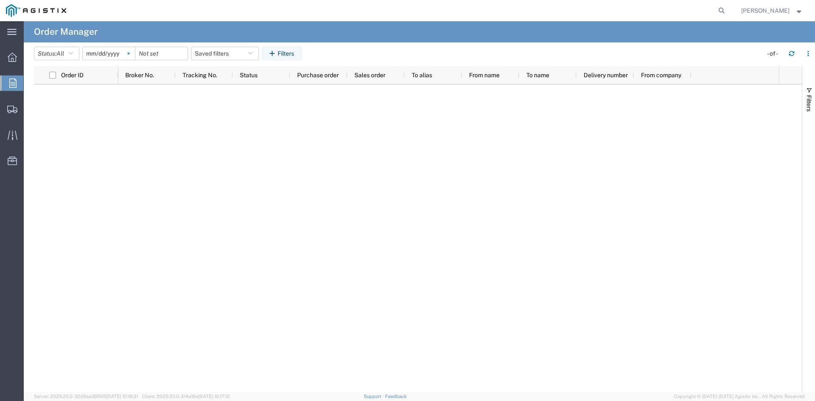
click at [135, 50] on svg-icon at bounding box center [128, 53] width 13 height 13
click at [64, 57] on span "All" at bounding box center [60, 54] width 8 height 8
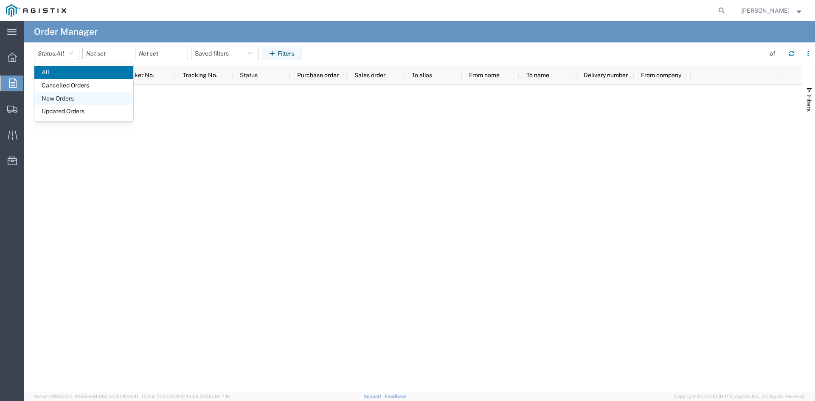
click at [65, 95] on span "New Orders" at bounding box center [83, 98] width 99 height 13
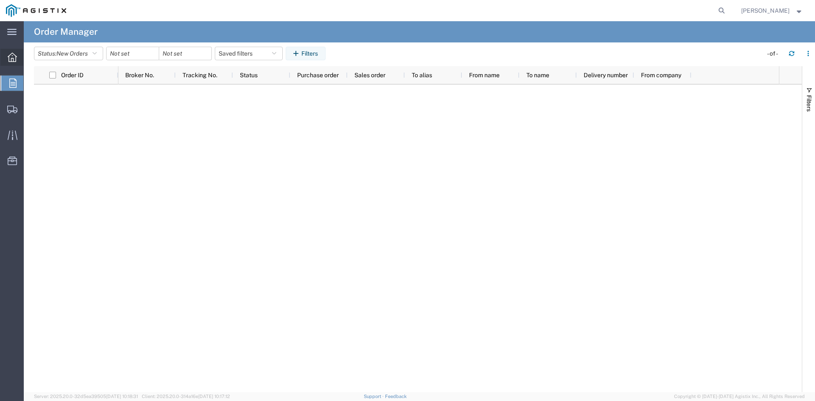
click at [17, 54] on icon at bounding box center [12, 57] width 9 height 9
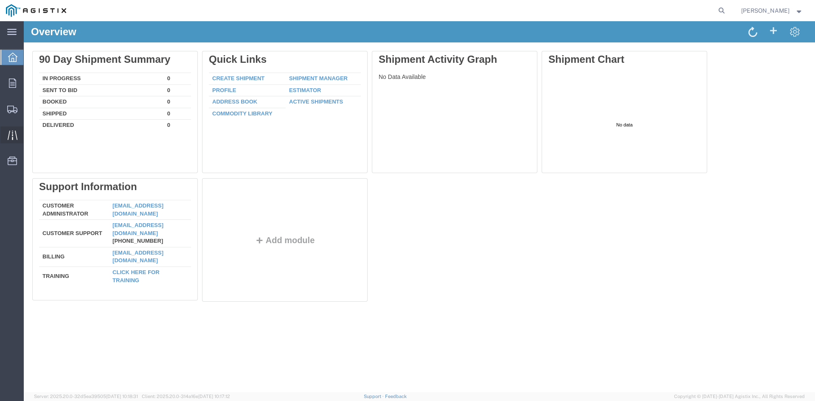
click at [4, 132] on div at bounding box center [12, 134] width 24 height 17
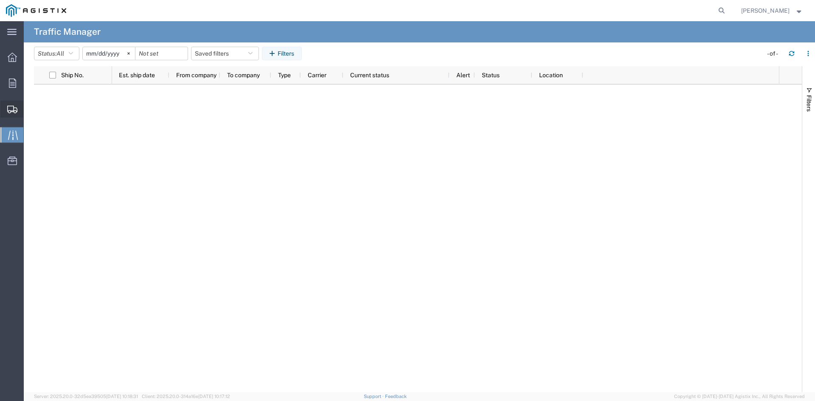
click at [8, 109] on icon at bounding box center [12, 110] width 10 height 8
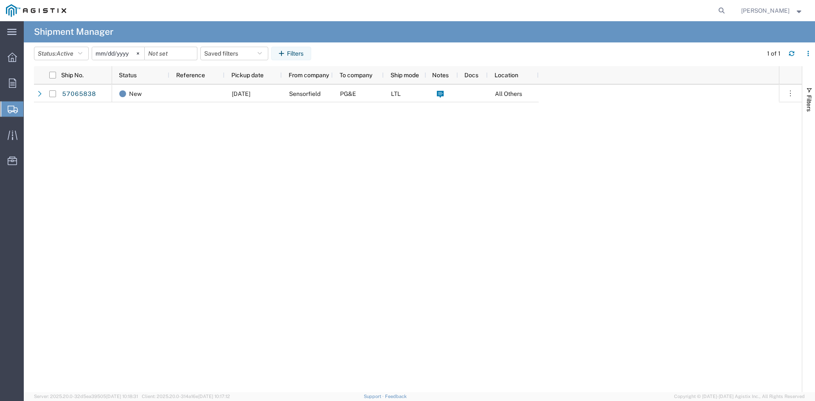
click at [165, 137] on div "New 10/10/2025 Sensorfield PG&E LTL All Others" at bounding box center [445, 238] width 667 height 308
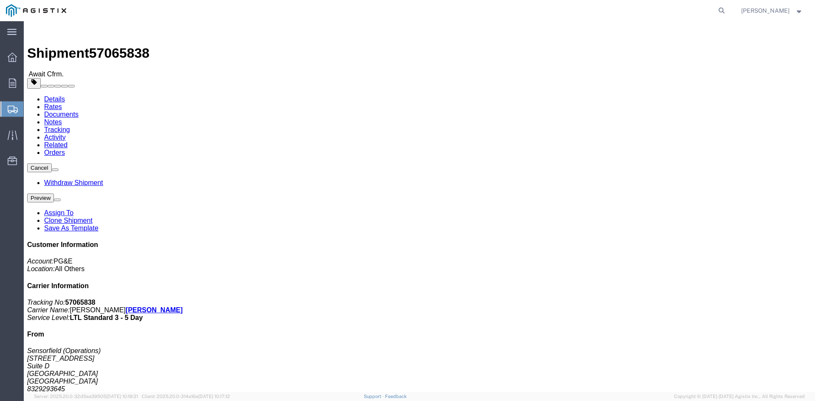
click link "Documents"
